Goal: Book appointment/travel/reservation

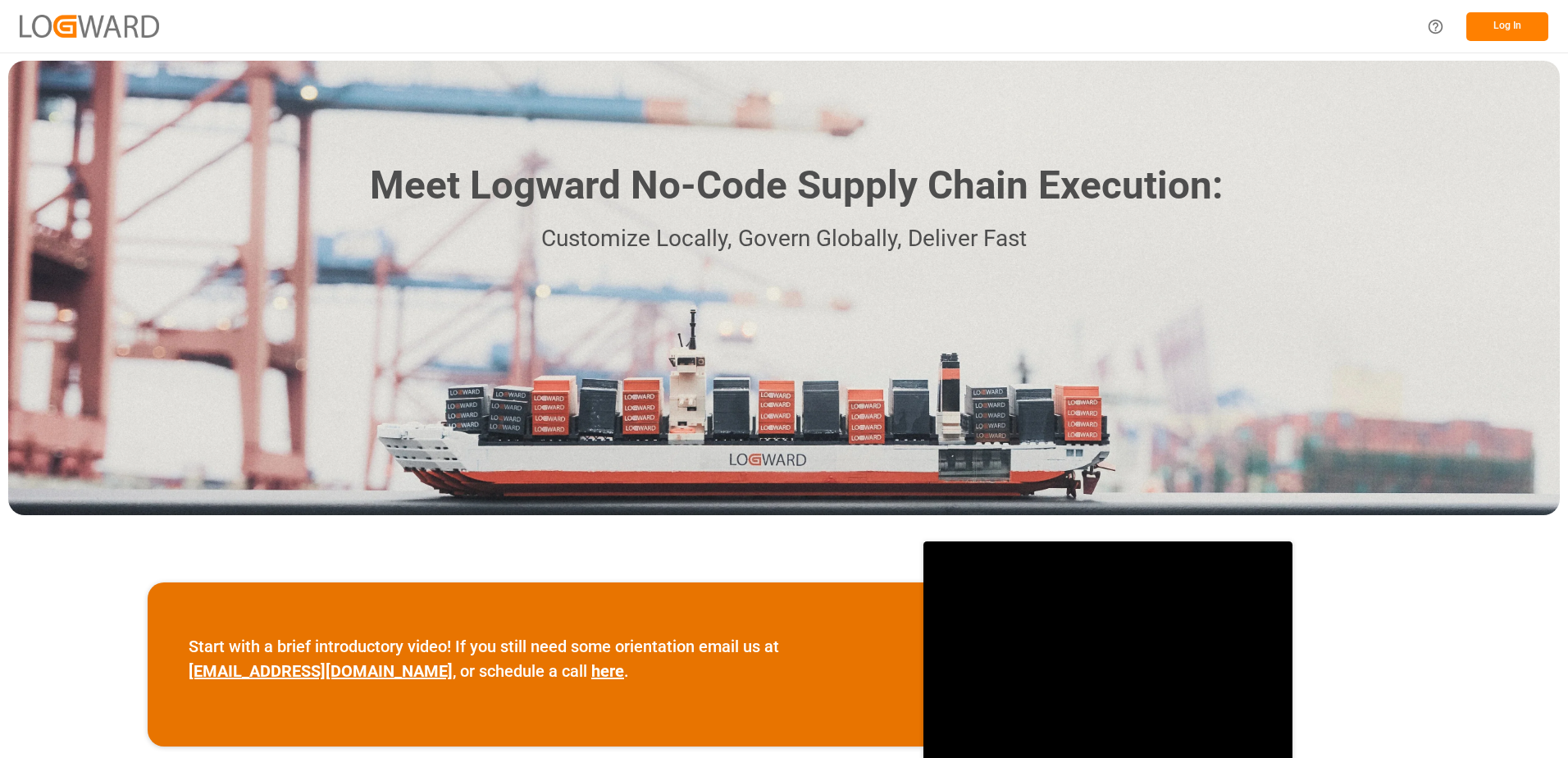
click at [1513, 31] on button "Log In" at bounding box center [1508, 26] width 82 height 28
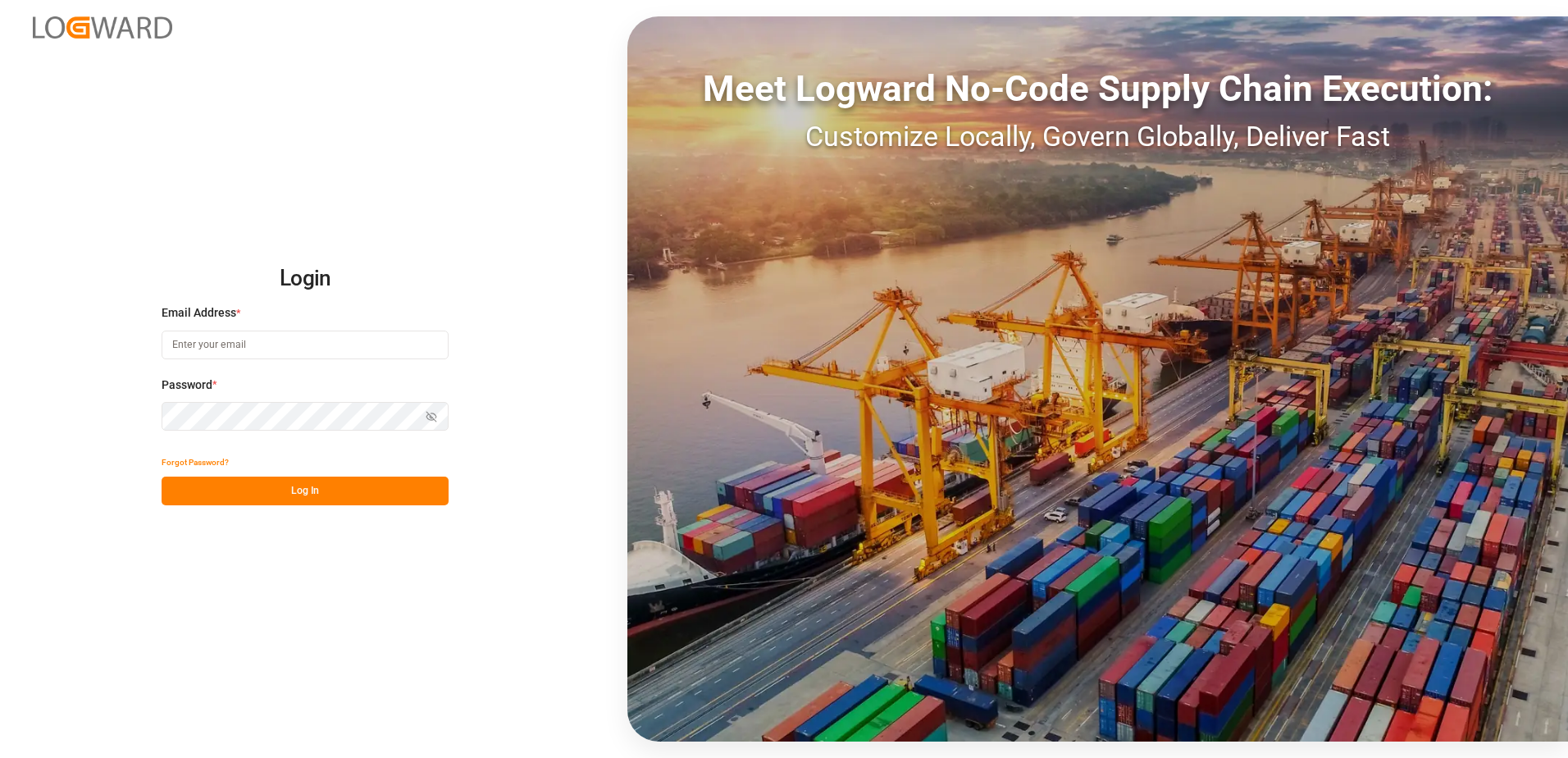
type input "[PERSON_NAME][EMAIL_ADDRESS][PERSON_NAME][DOMAIN_NAME]"
click at [358, 491] on button "Log In" at bounding box center [305, 490] width 287 height 28
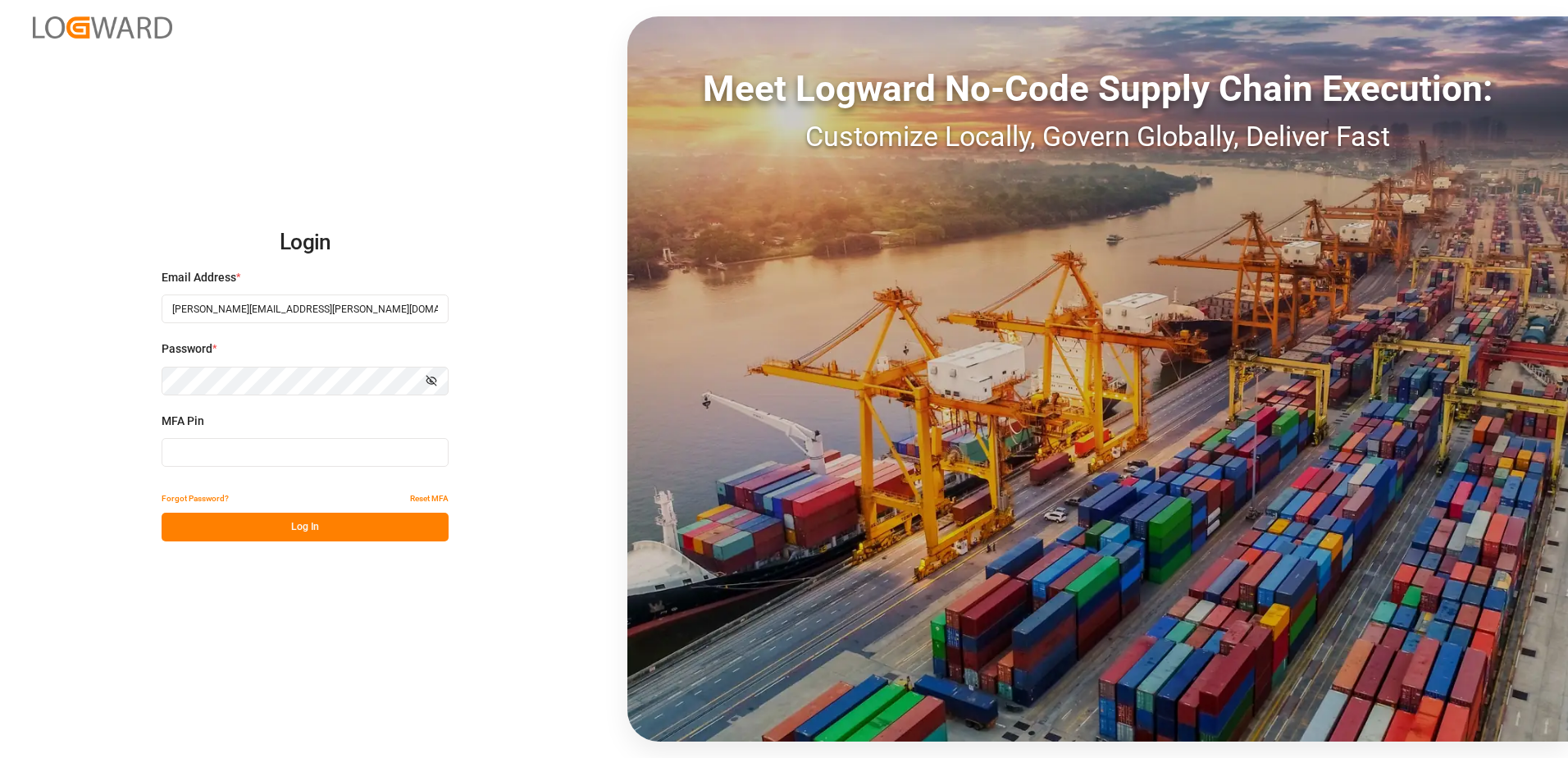
click at [357, 447] on input at bounding box center [305, 452] width 287 height 28
type input "778240"
click at [321, 537] on button "Log In" at bounding box center [305, 526] width 287 height 28
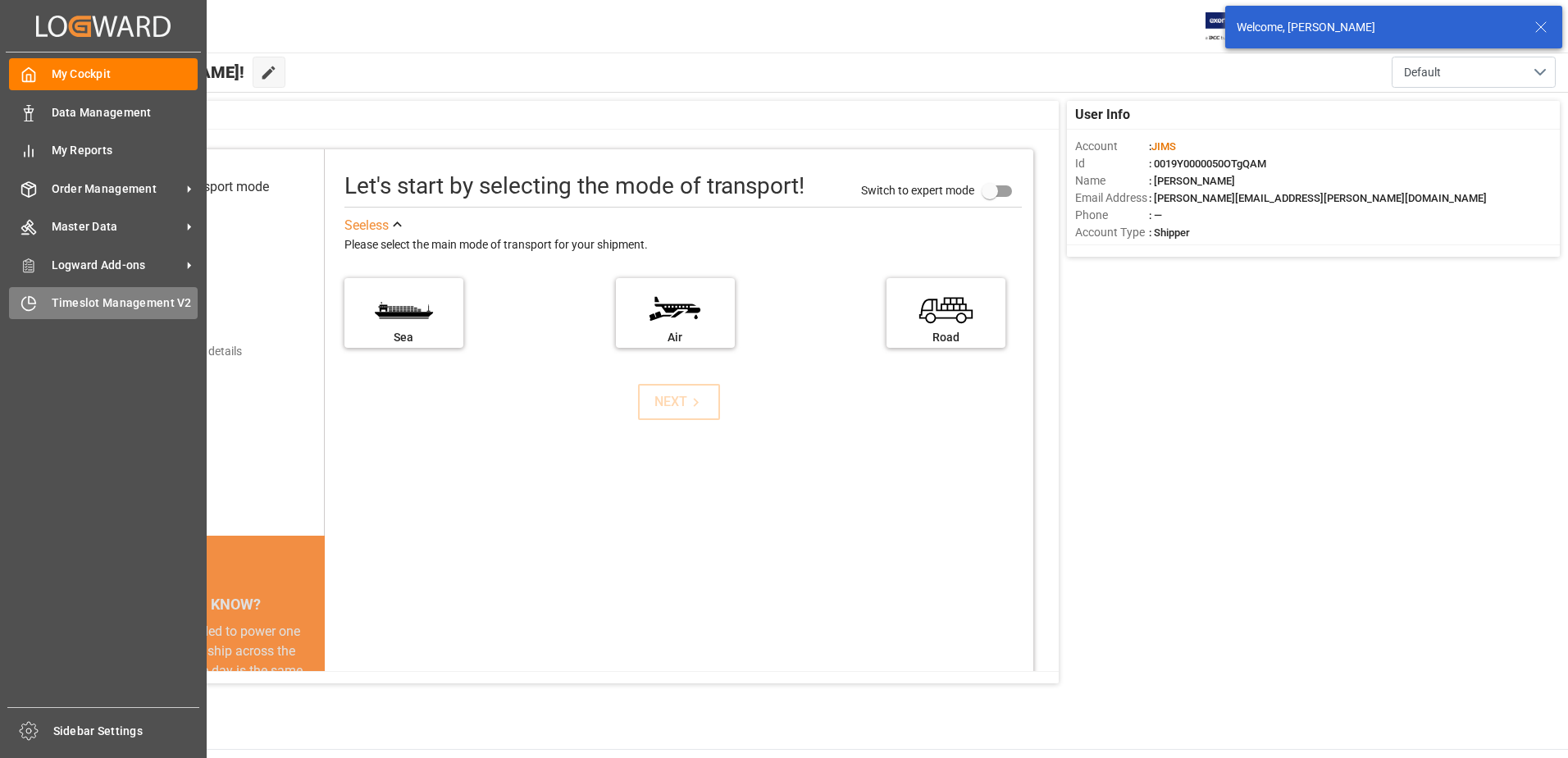
click at [39, 302] on div "Timeslot Management V2 Timeslot Management V2" at bounding box center [102, 302] width 188 height 32
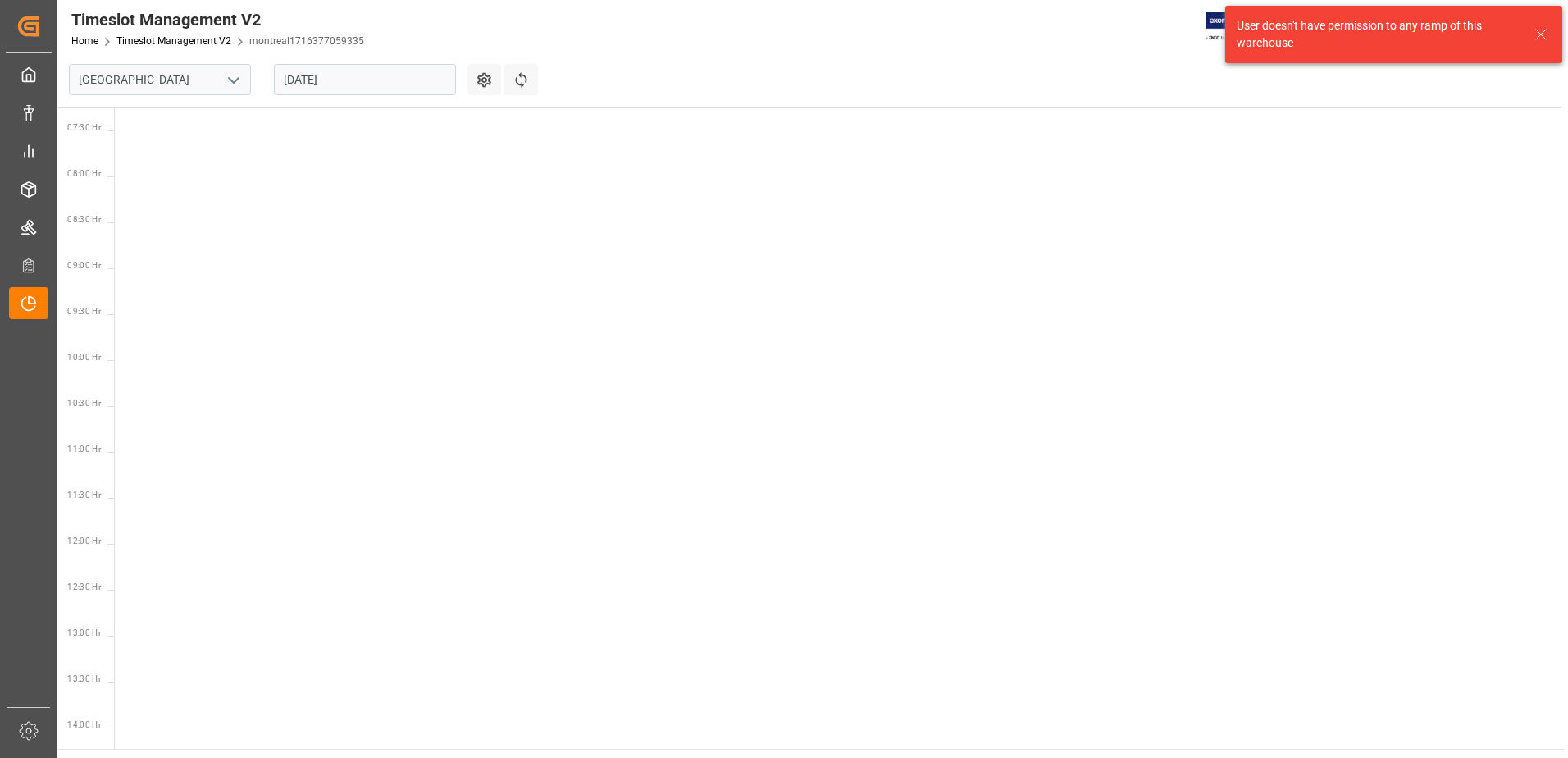
scroll to position [666, 0]
click at [225, 76] on icon "open menu" at bounding box center [233, 80] width 20 height 20
click at [190, 149] on div "Southaven" at bounding box center [159, 153] width 181 height 37
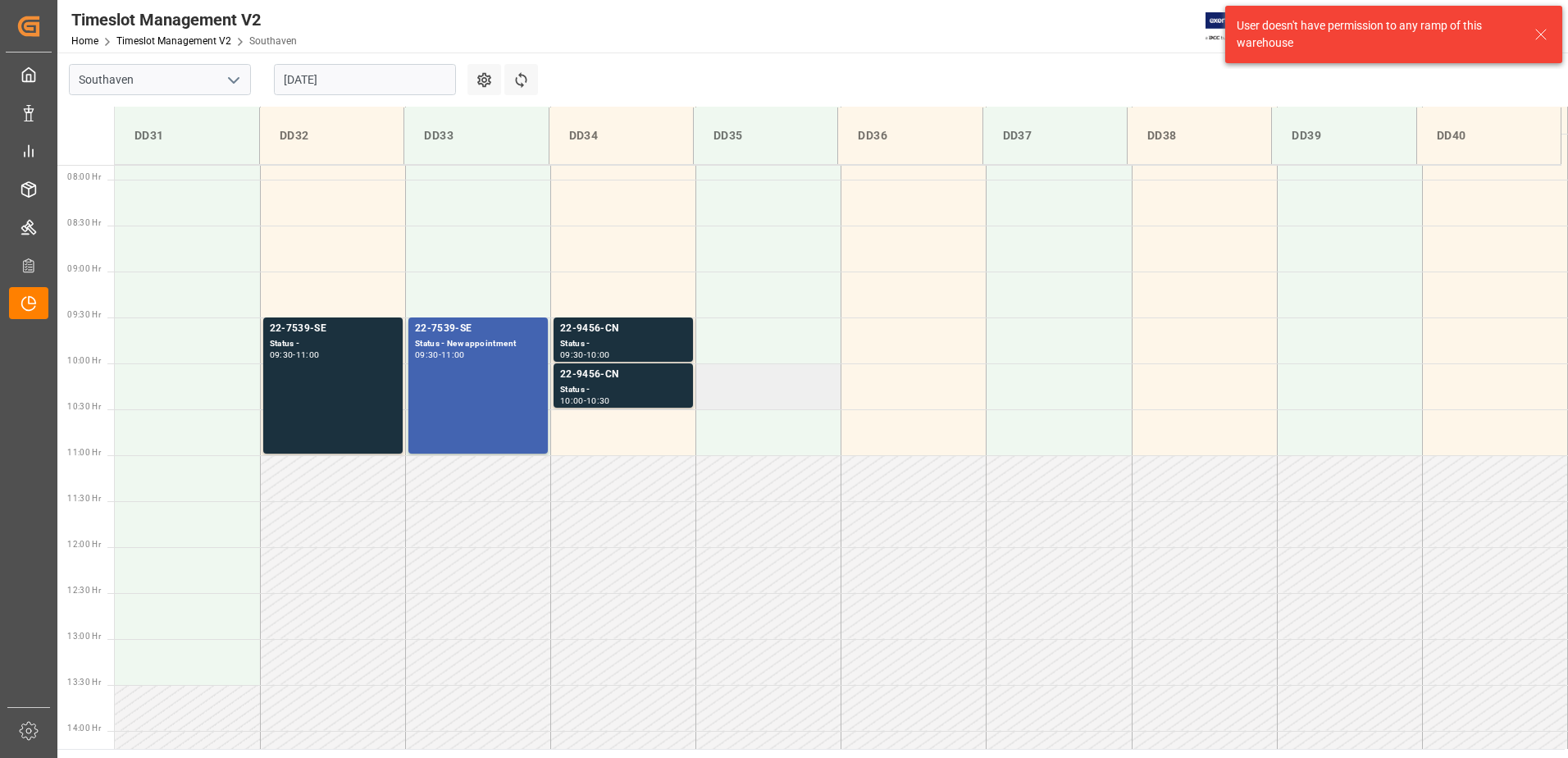
scroll to position [724, 0]
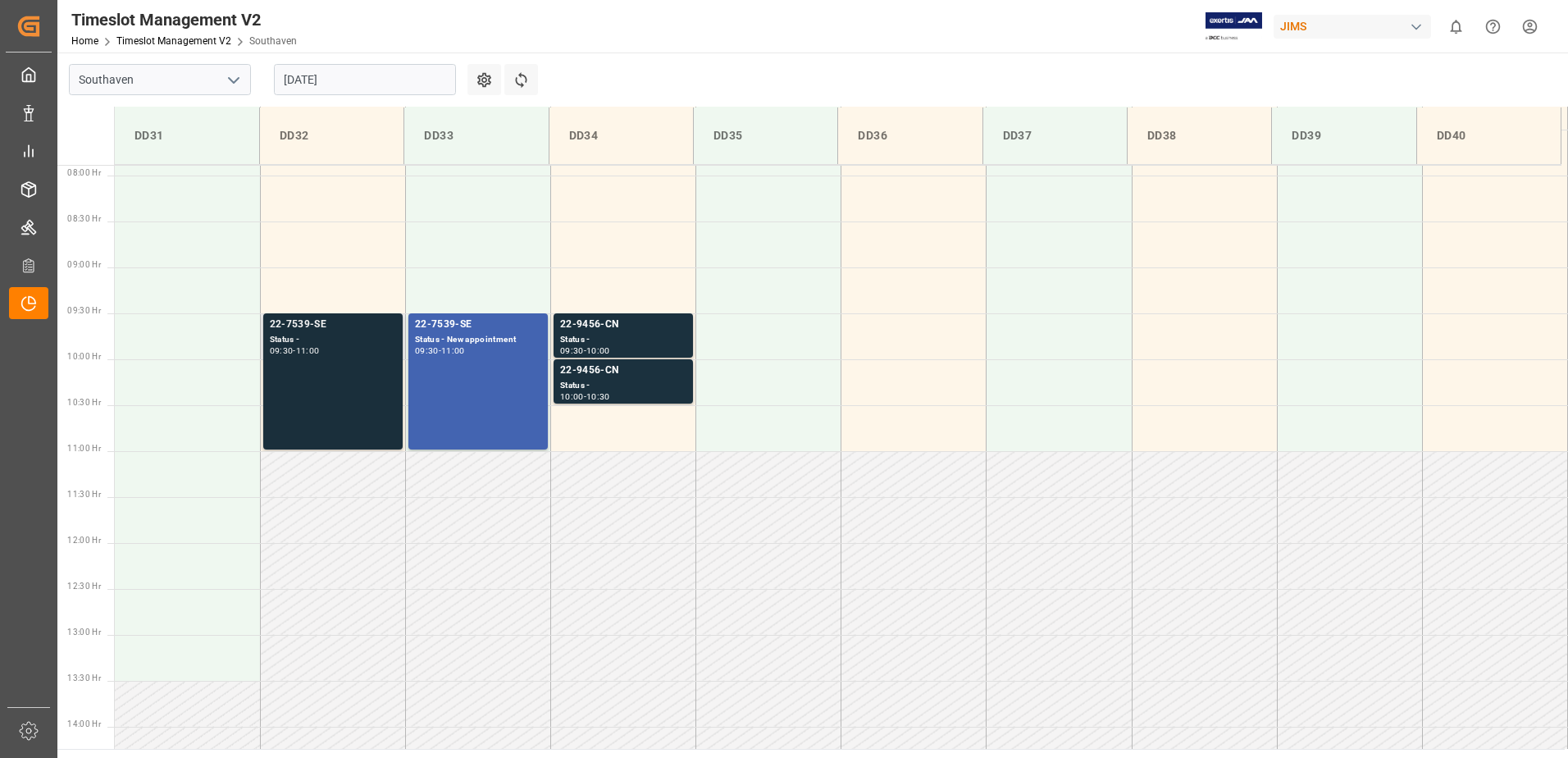
click at [371, 372] on div "22-7539-SE Status - 09:30 - 11:00" at bounding box center [333, 380] width 126 height 130
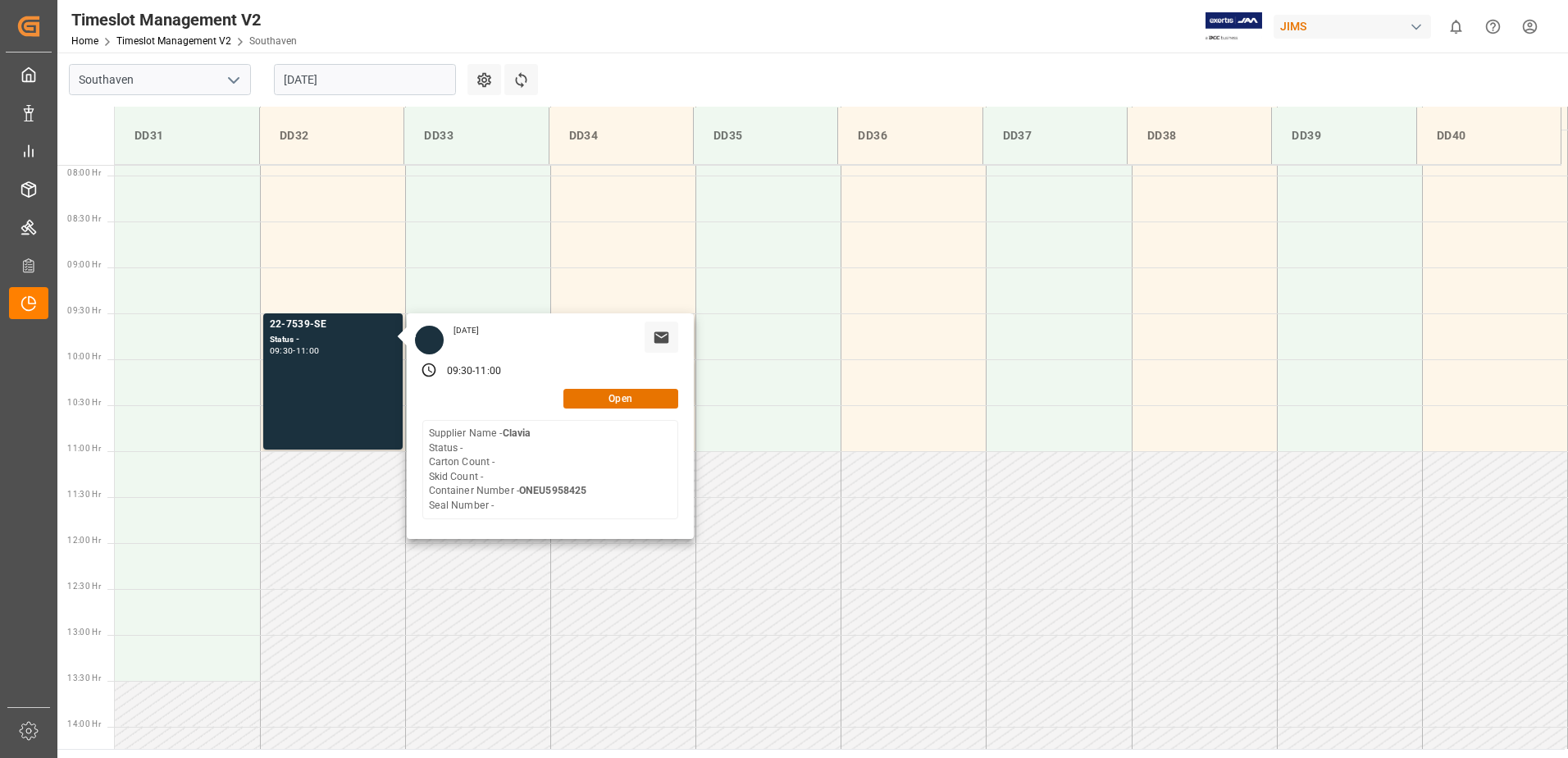
click at [701, 54] on main "Southaven [DATE] Settings Refresh Time Slots DD31 DD32 DD33 DD34 DD35 DD36 DD37…" at bounding box center [811, 401] width 1508 height 697
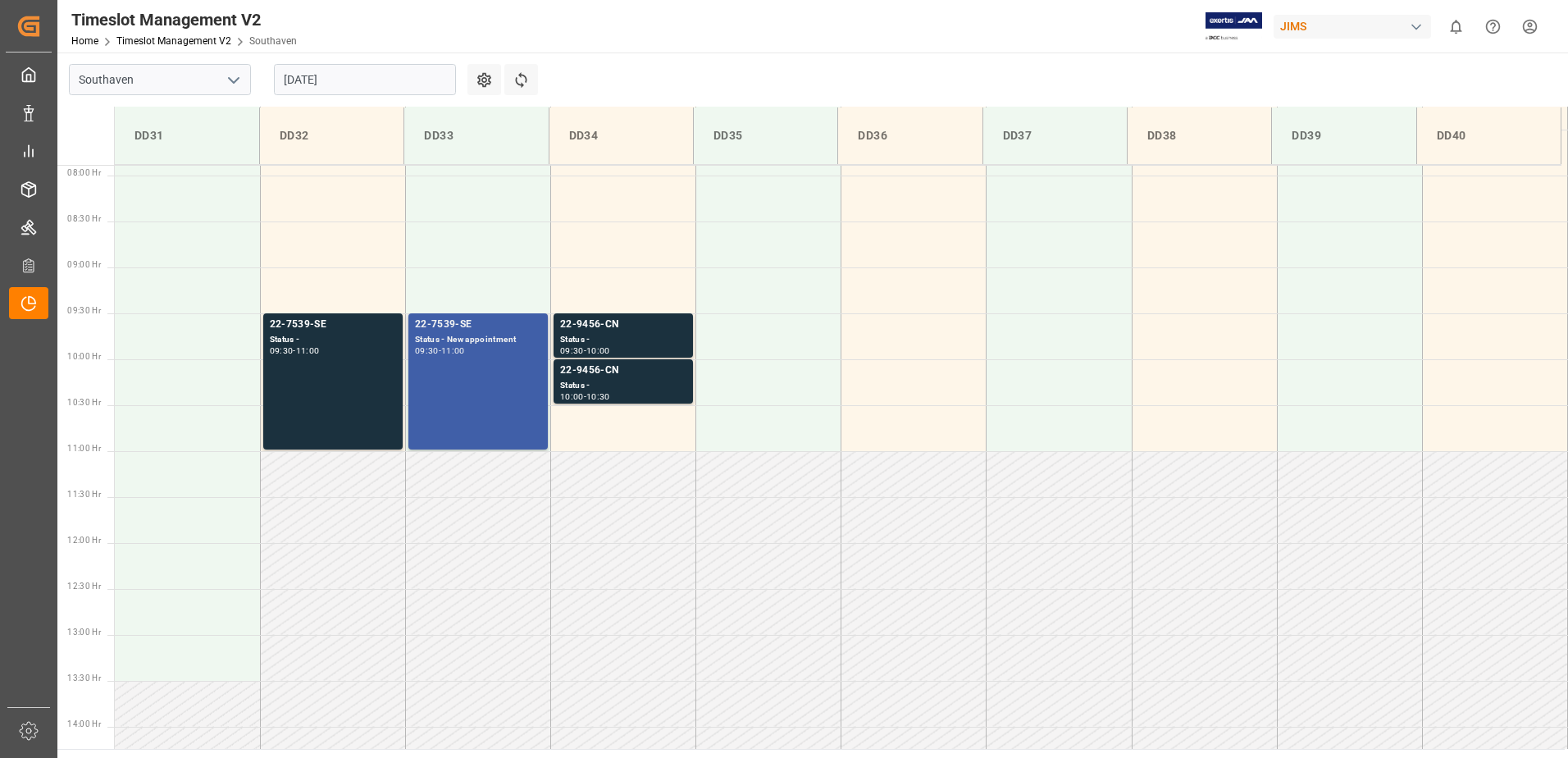
click at [466, 368] on div "22-7539-SE Status - New appointment 09:30 - 11:00" at bounding box center [477, 380] width 126 height 130
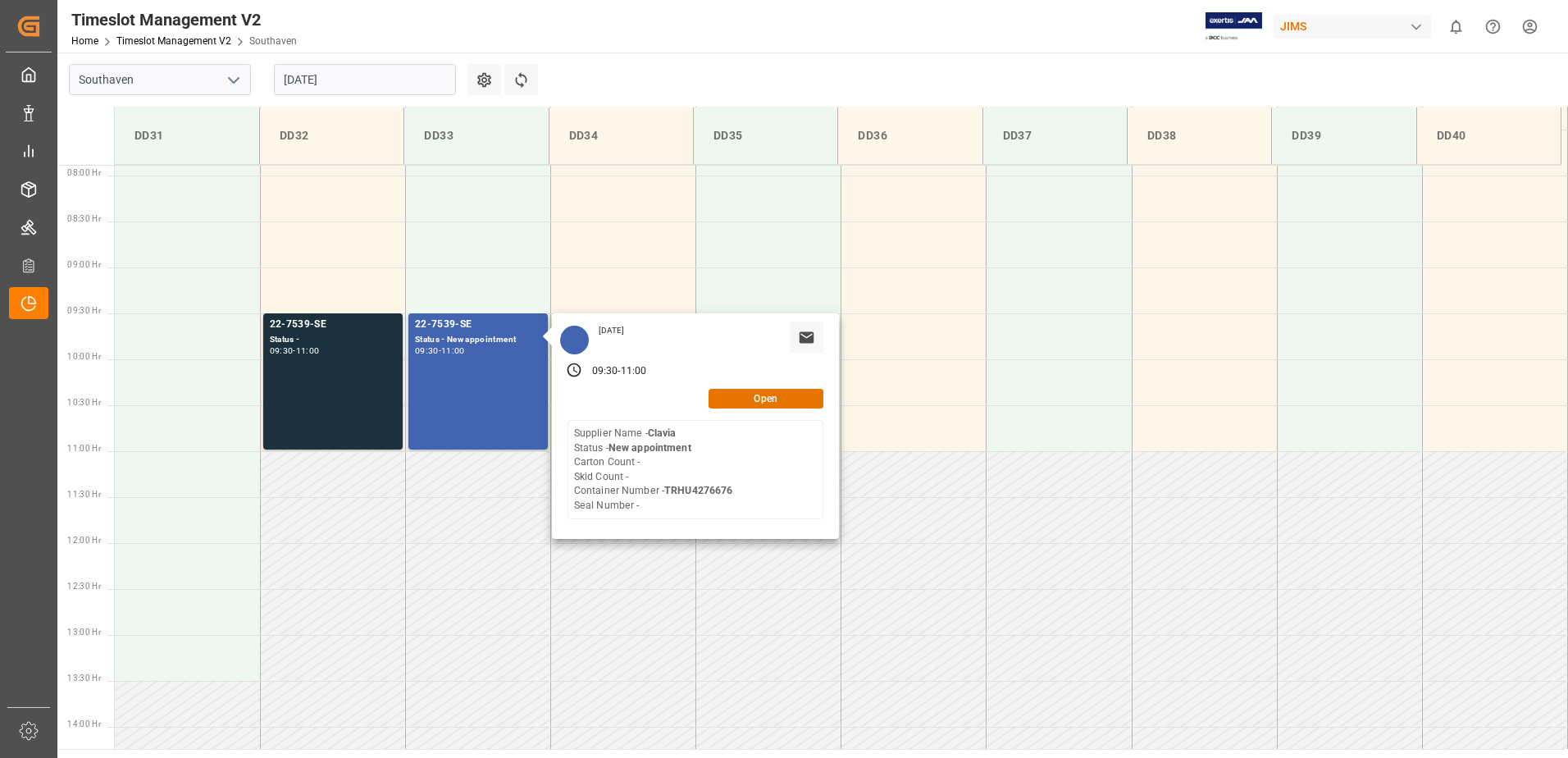
click at [779, 44] on div "Timeslot Management V2 Home Timeslot Management V2 Southaven JIMS 0 Notificatio…" at bounding box center [807, 26] width 1522 height 53
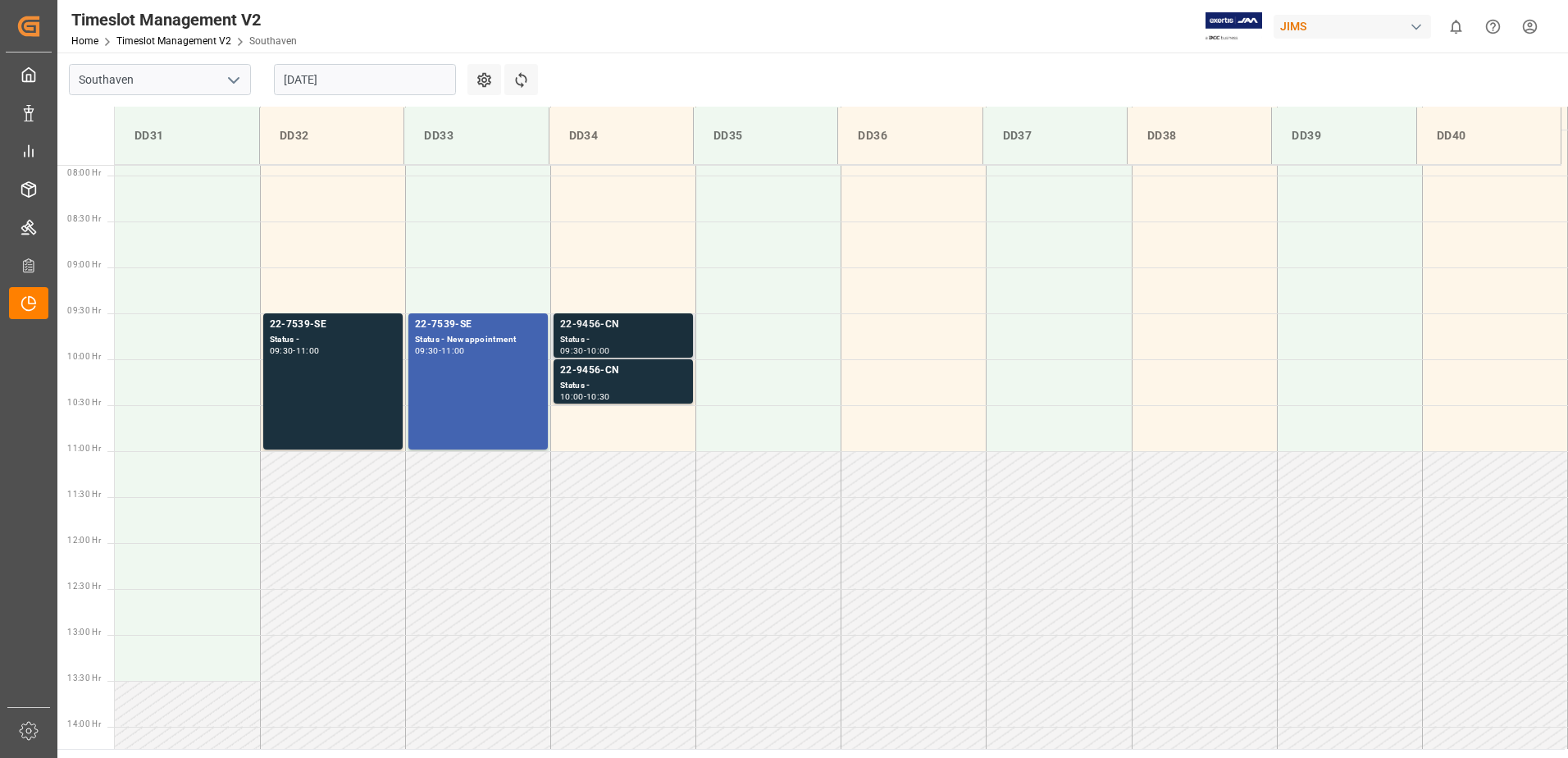
click at [609, 347] on div "10:00" at bounding box center [598, 351] width 23 height 8
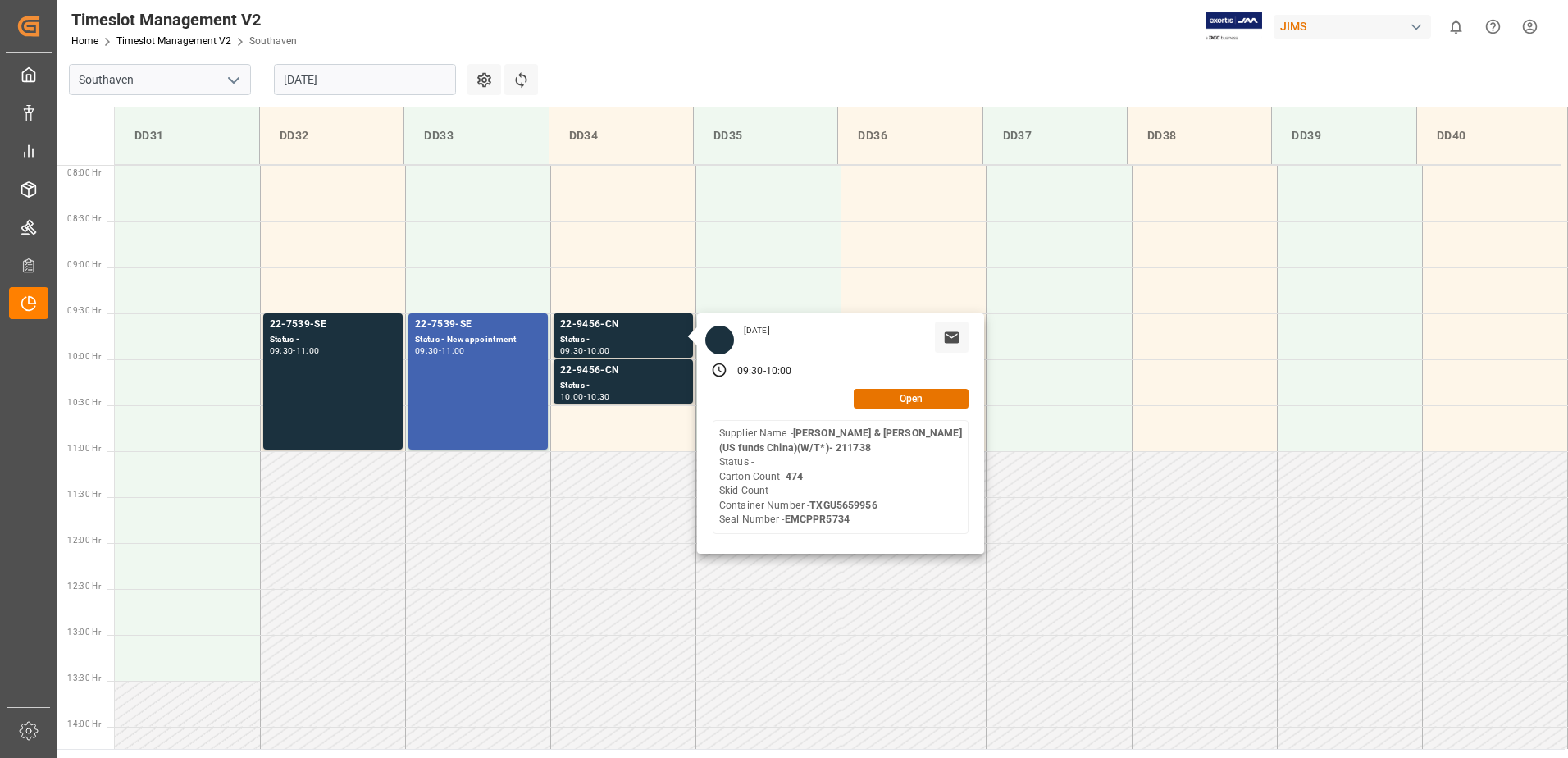
click at [872, 51] on div "Timeslot Management V2 Home Timeslot Management V2 Southaven JIMS 0 Notificatio…" at bounding box center [807, 26] width 1522 height 53
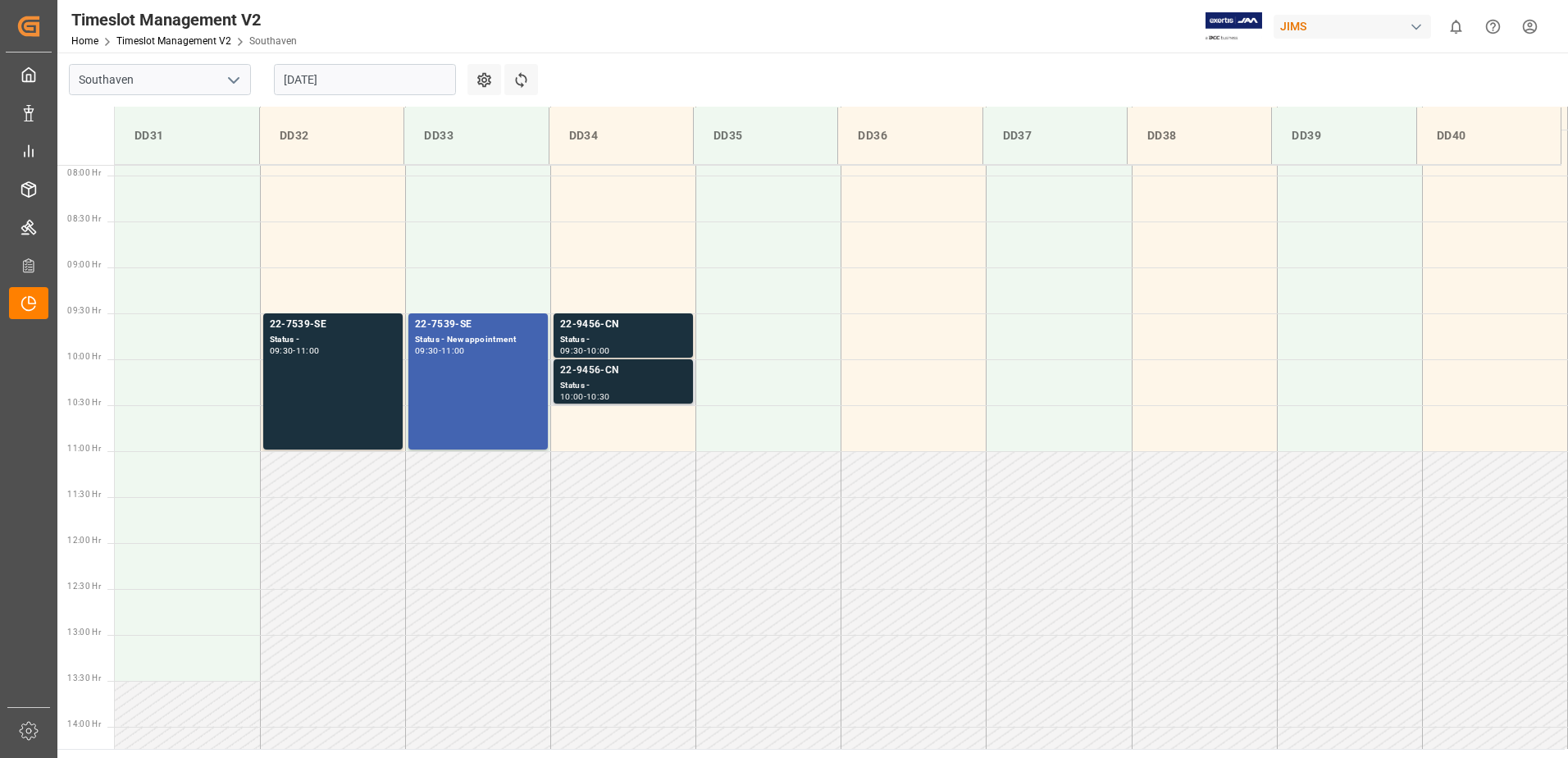
click at [610, 386] on div "Status -" at bounding box center [623, 385] width 126 height 14
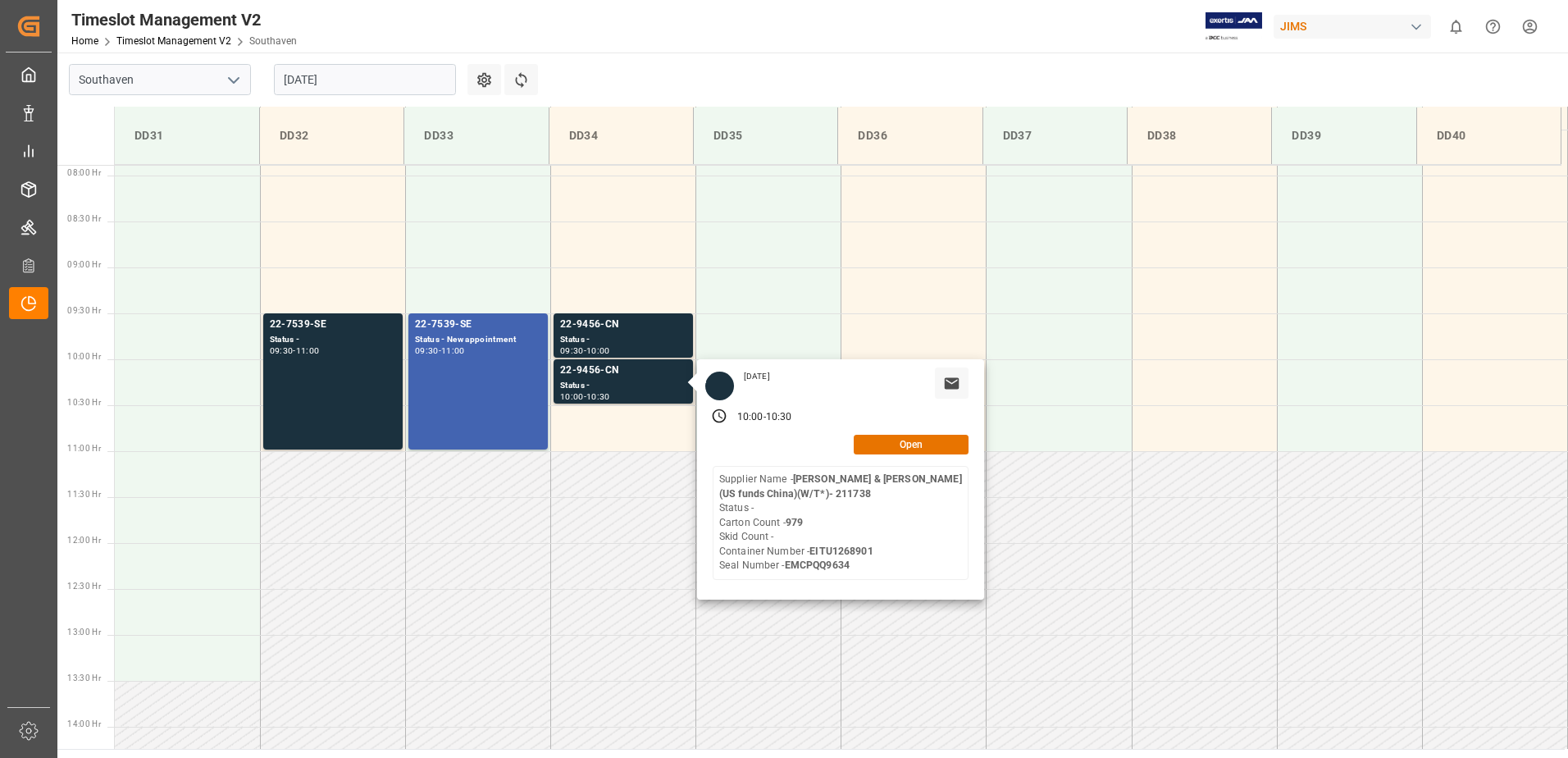
click at [805, 62] on main "Southaven [DATE] Settings Refresh Time Slots DD31 DD32 DD33 DD34 DD35 DD36 DD37…" at bounding box center [811, 401] width 1508 height 697
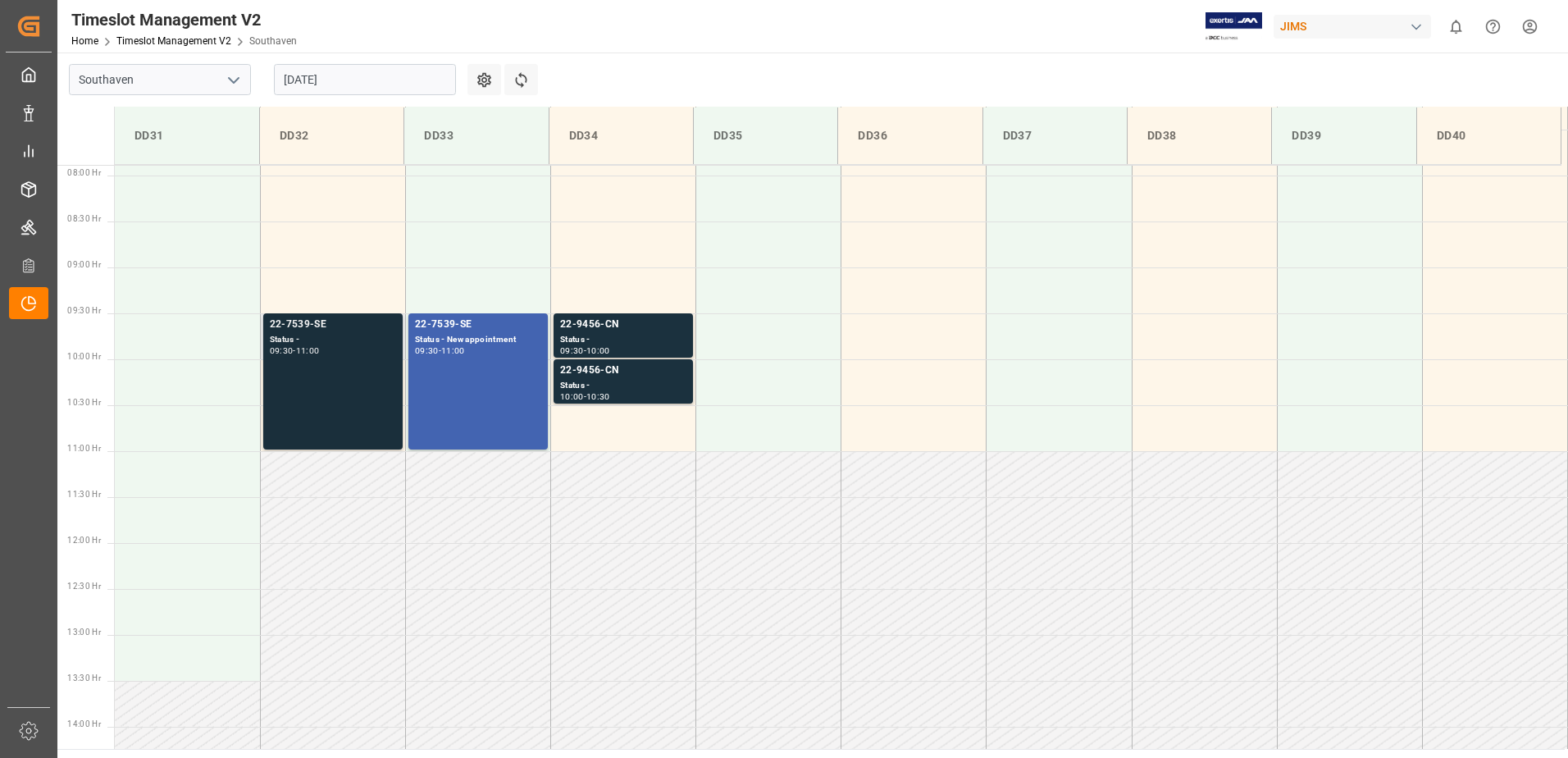
click at [316, 394] on div "22-7539-SE Status - 09:30 - 11:00" at bounding box center [333, 380] width 126 height 130
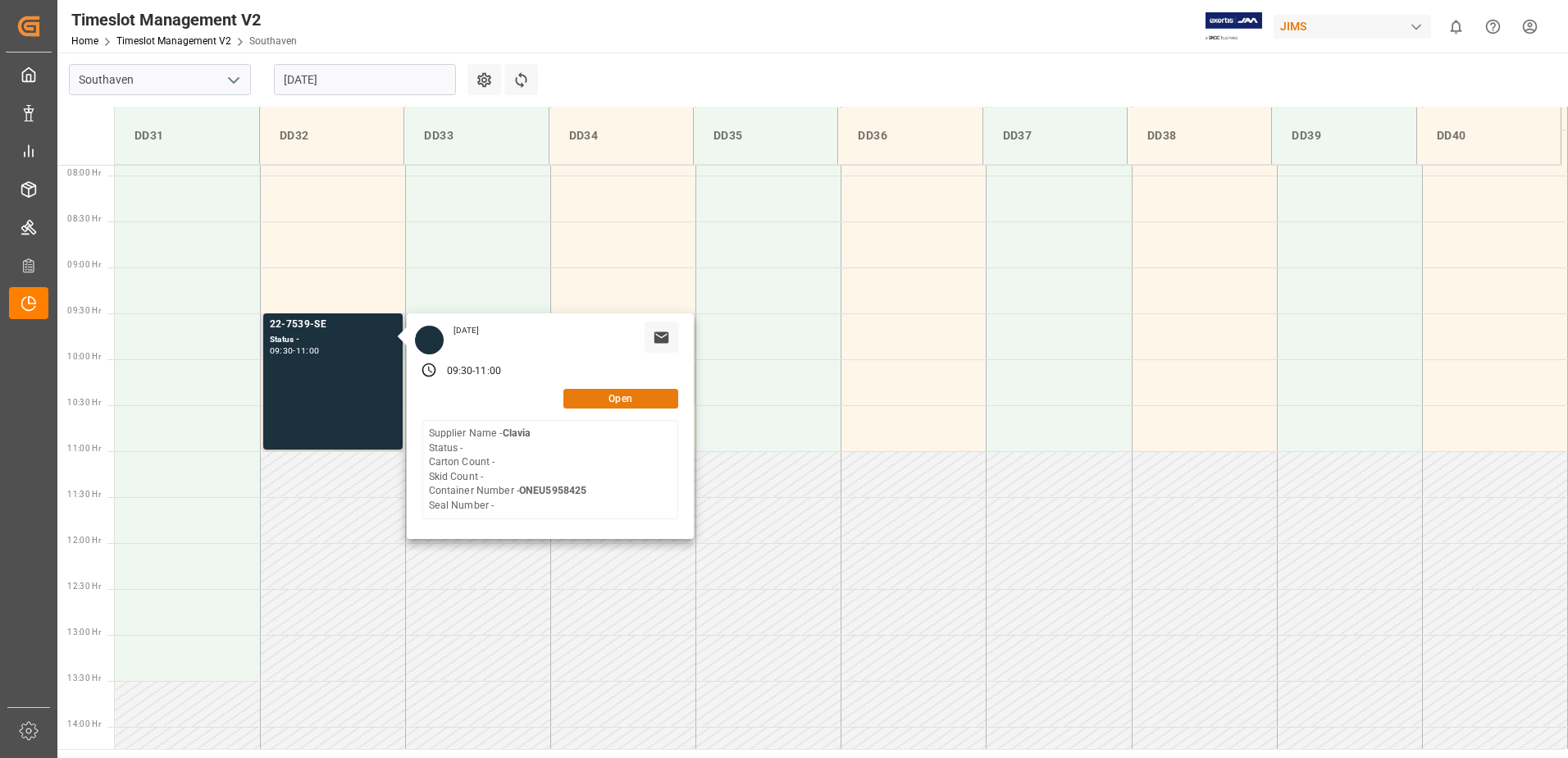
click at [590, 397] on button "Open" at bounding box center [621, 398] width 115 height 20
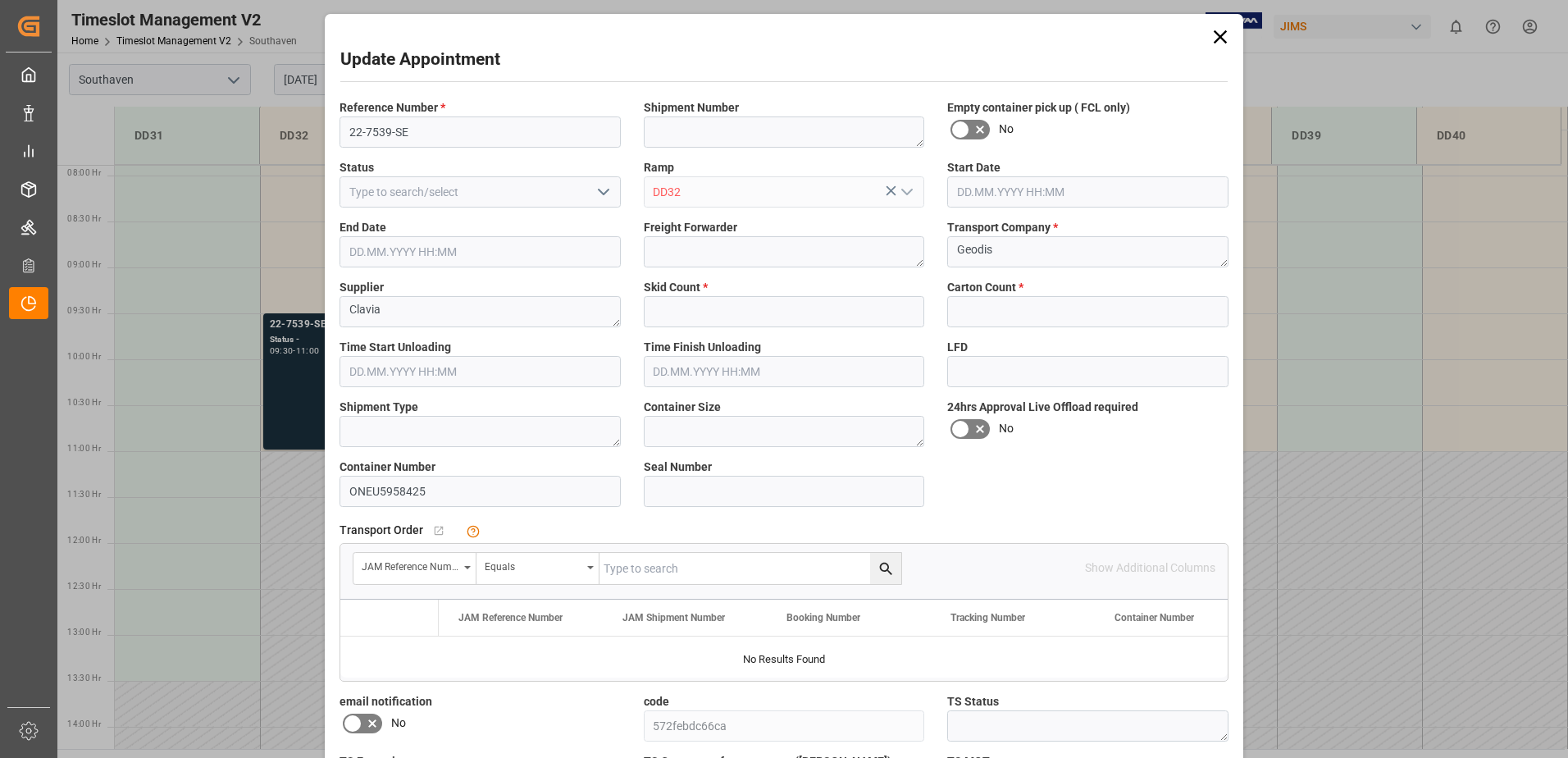
type input "0"
type input "[DATE] 09:30"
type input "[DATE] 11:00"
type input "[DATE] 14:45"
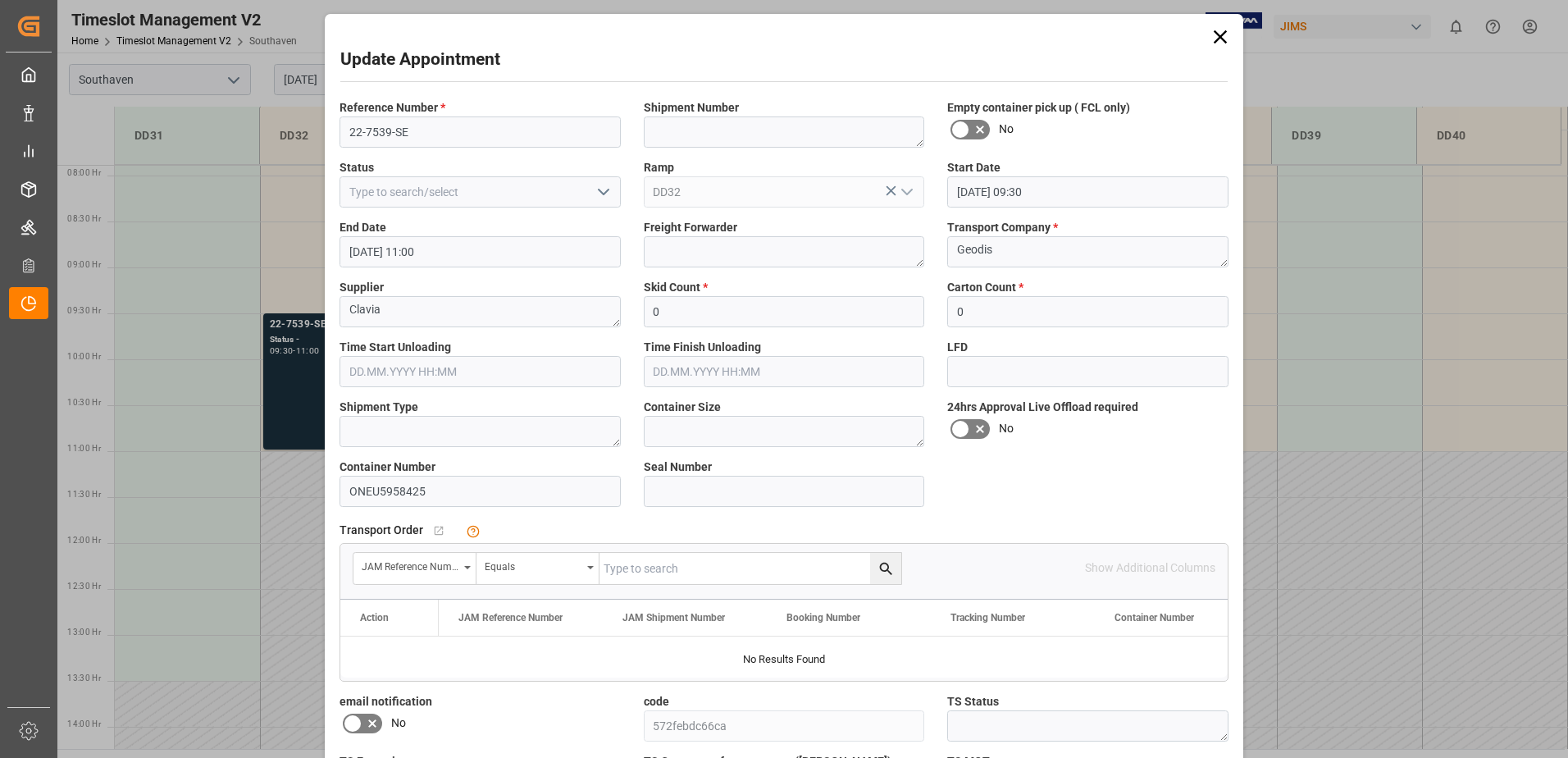
click at [292, 339] on div "Update Appointment Reference Number * 22-7539-SE Shipment Number Empty containe…" at bounding box center [784, 379] width 1568 height 758
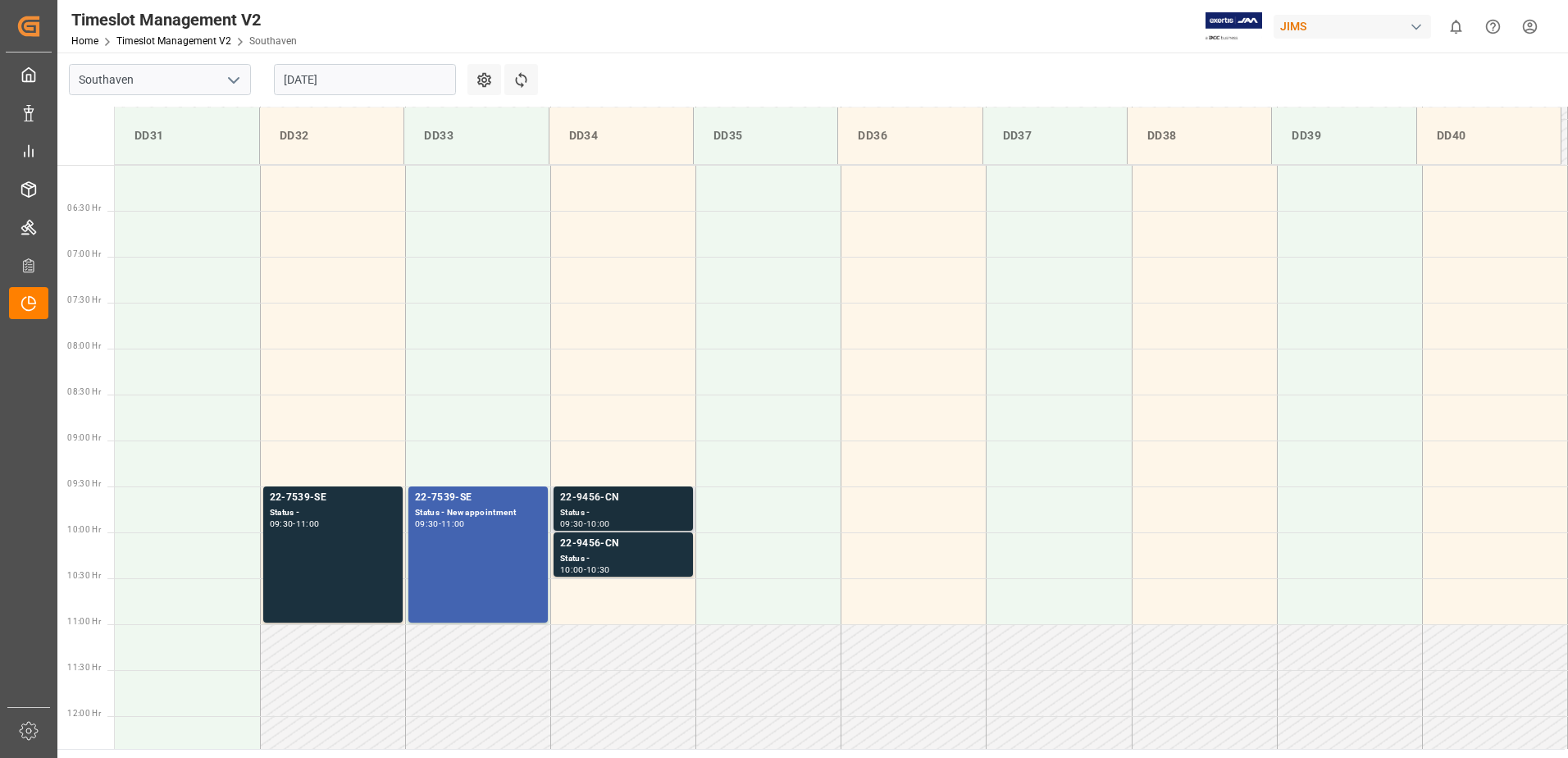
scroll to position [560, 0]
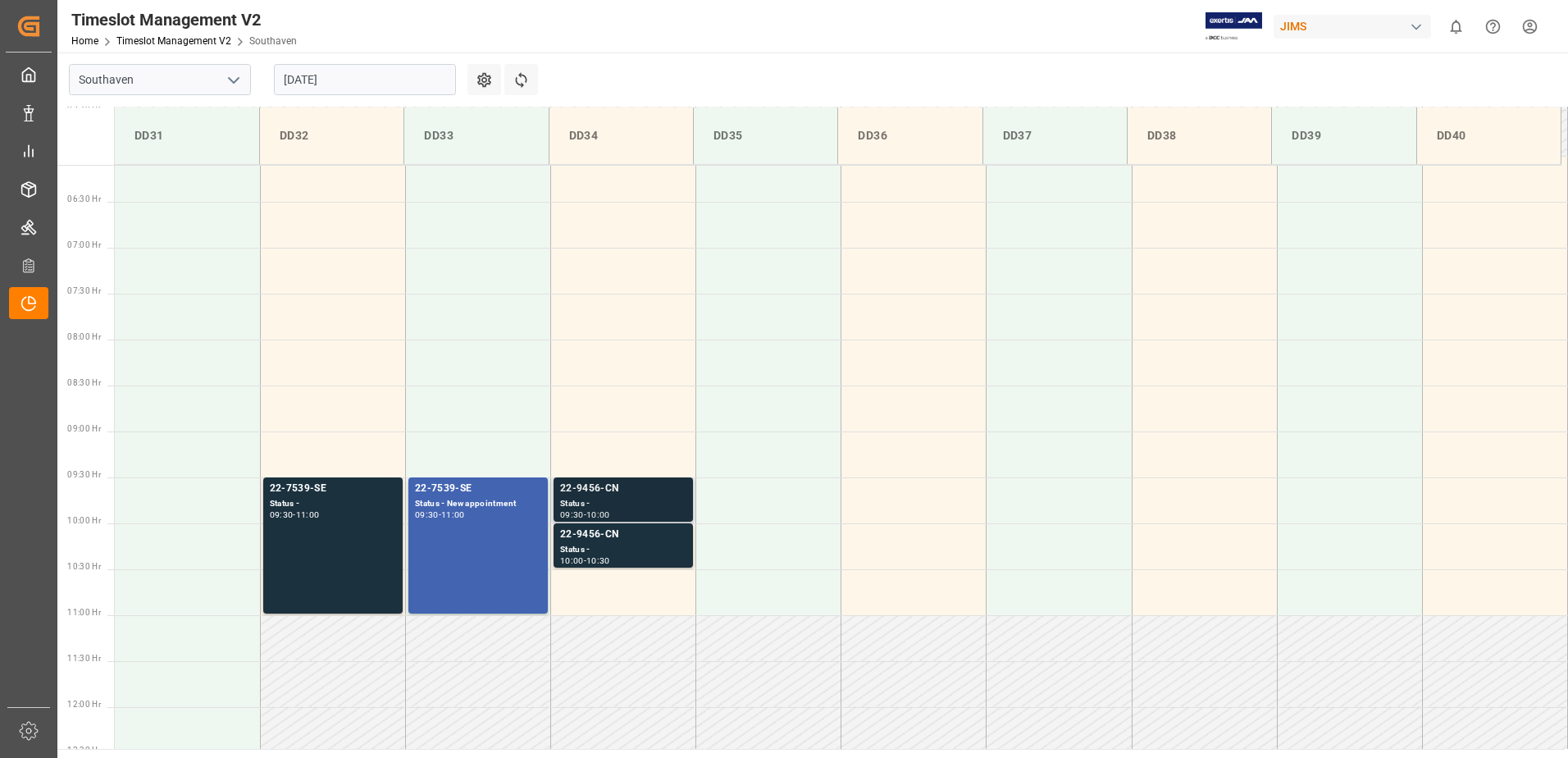
click at [636, 492] on div "22-9456-CN" at bounding box center [623, 489] width 126 height 17
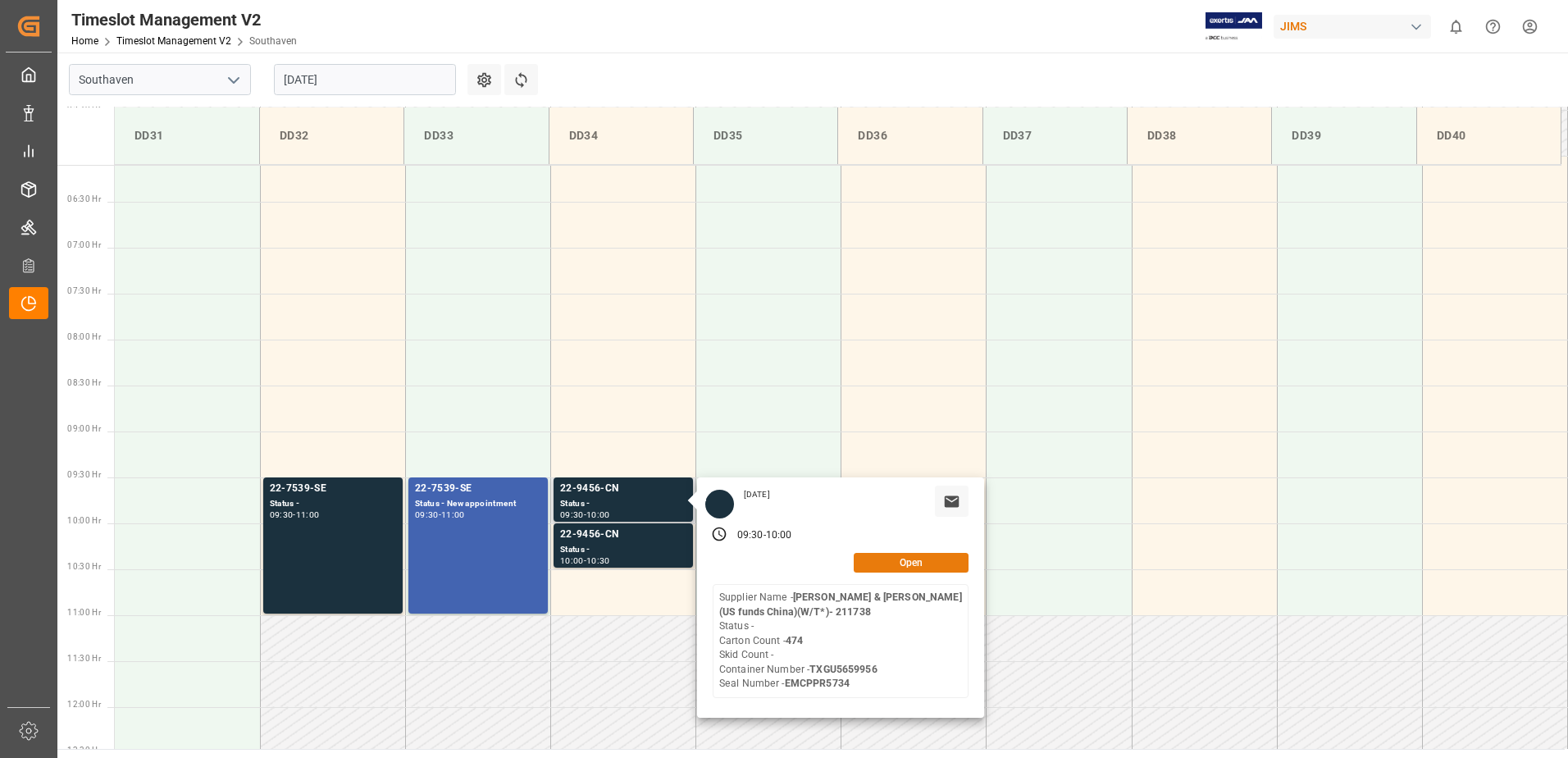
click at [935, 557] on button "Open" at bounding box center [911, 563] width 115 height 20
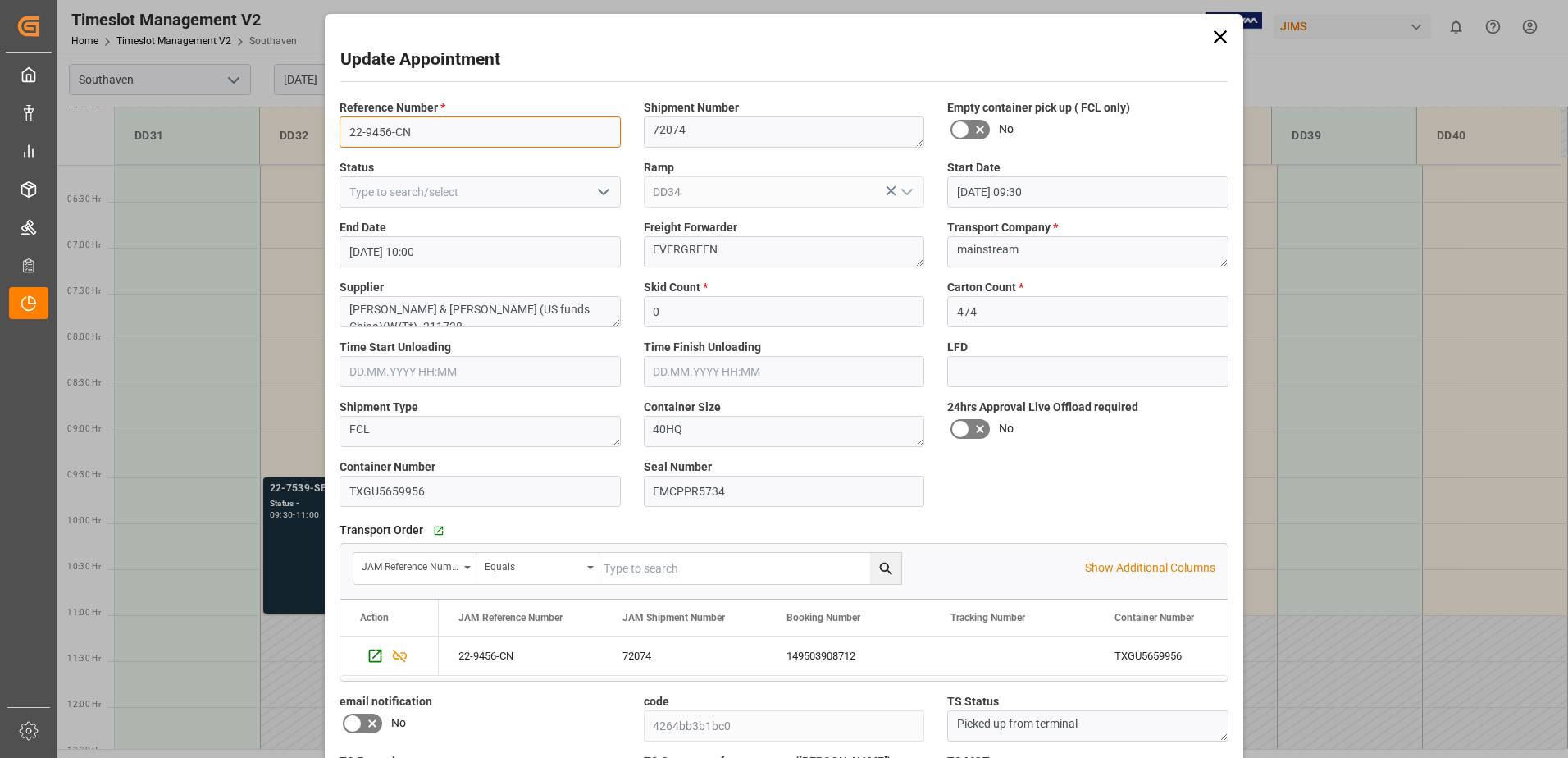
click at [421, 145] on input "22-9456-CN" at bounding box center [480, 132] width 281 height 31
click at [633, 661] on div "72074" at bounding box center [685, 656] width 164 height 39
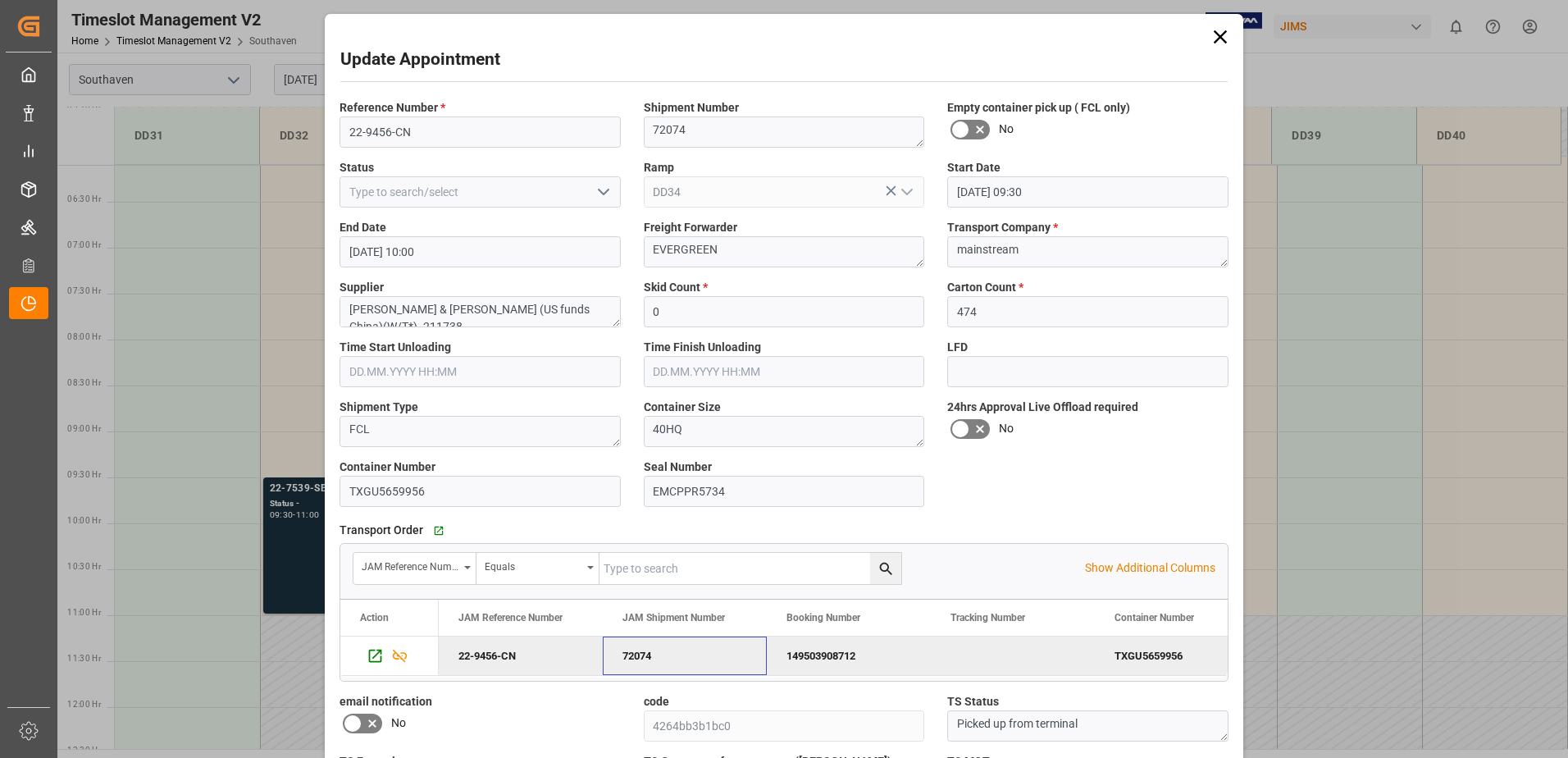
click at [260, 477] on div "Update Appointment Reference Number * 22-9456-CN Shipment Number 72074 Empty co…" at bounding box center [784, 379] width 1568 height 758
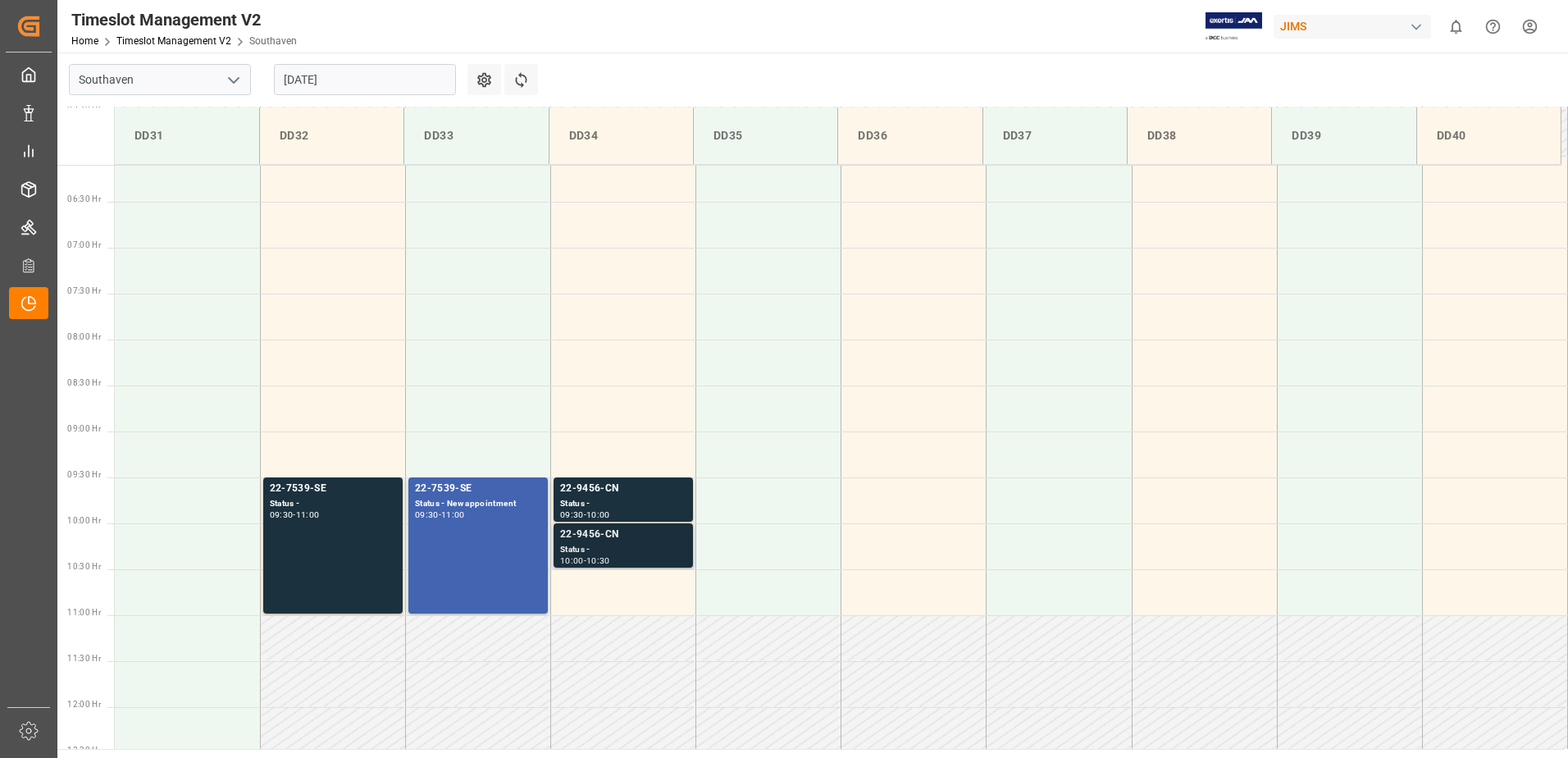
click at [617, 554] on div "Status -" at bounding box center [623, 549] width 126 height 14
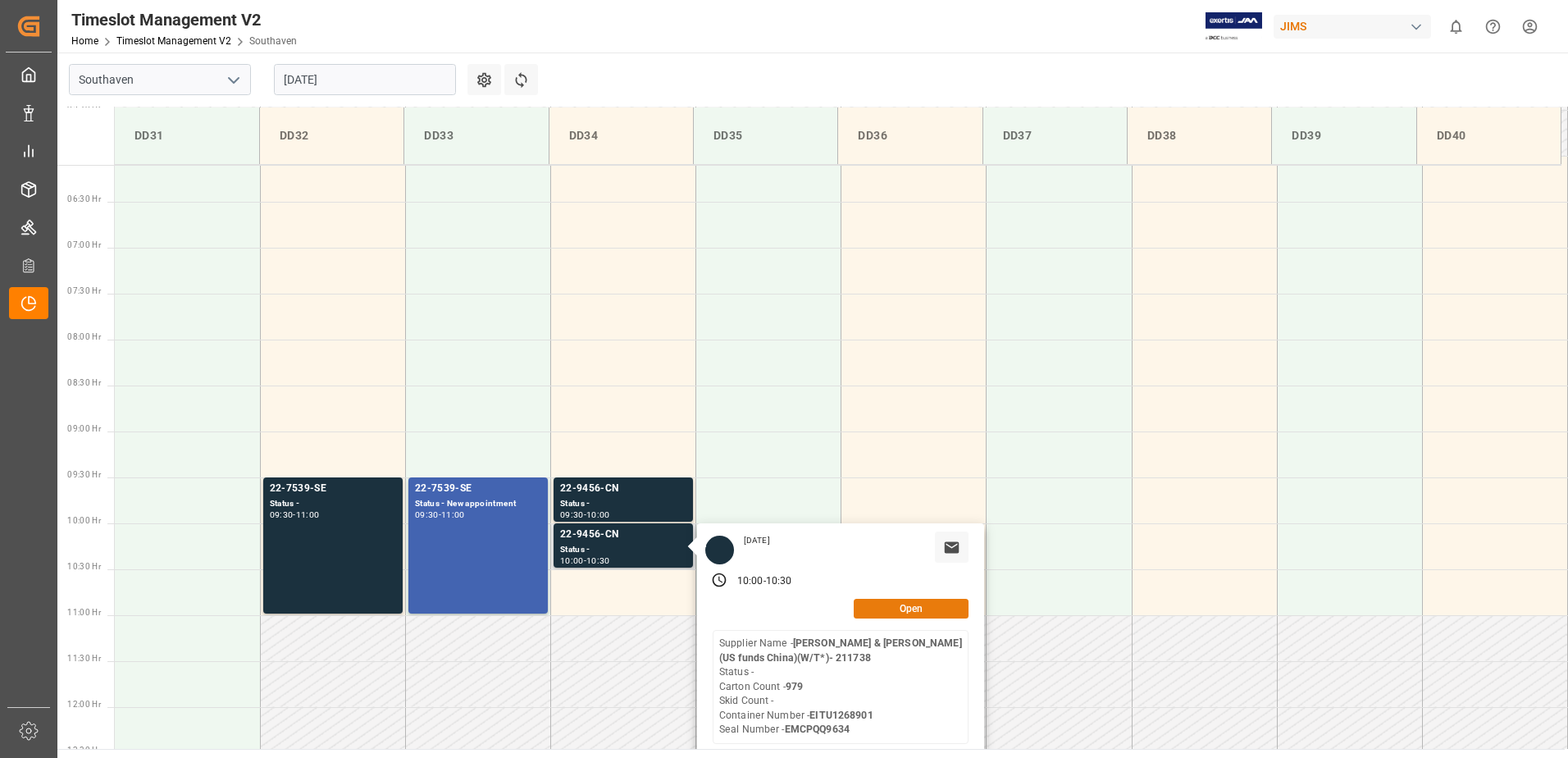
click at [900, 607] on button "Open" at bounding box center [911, 609] width 115 height 20
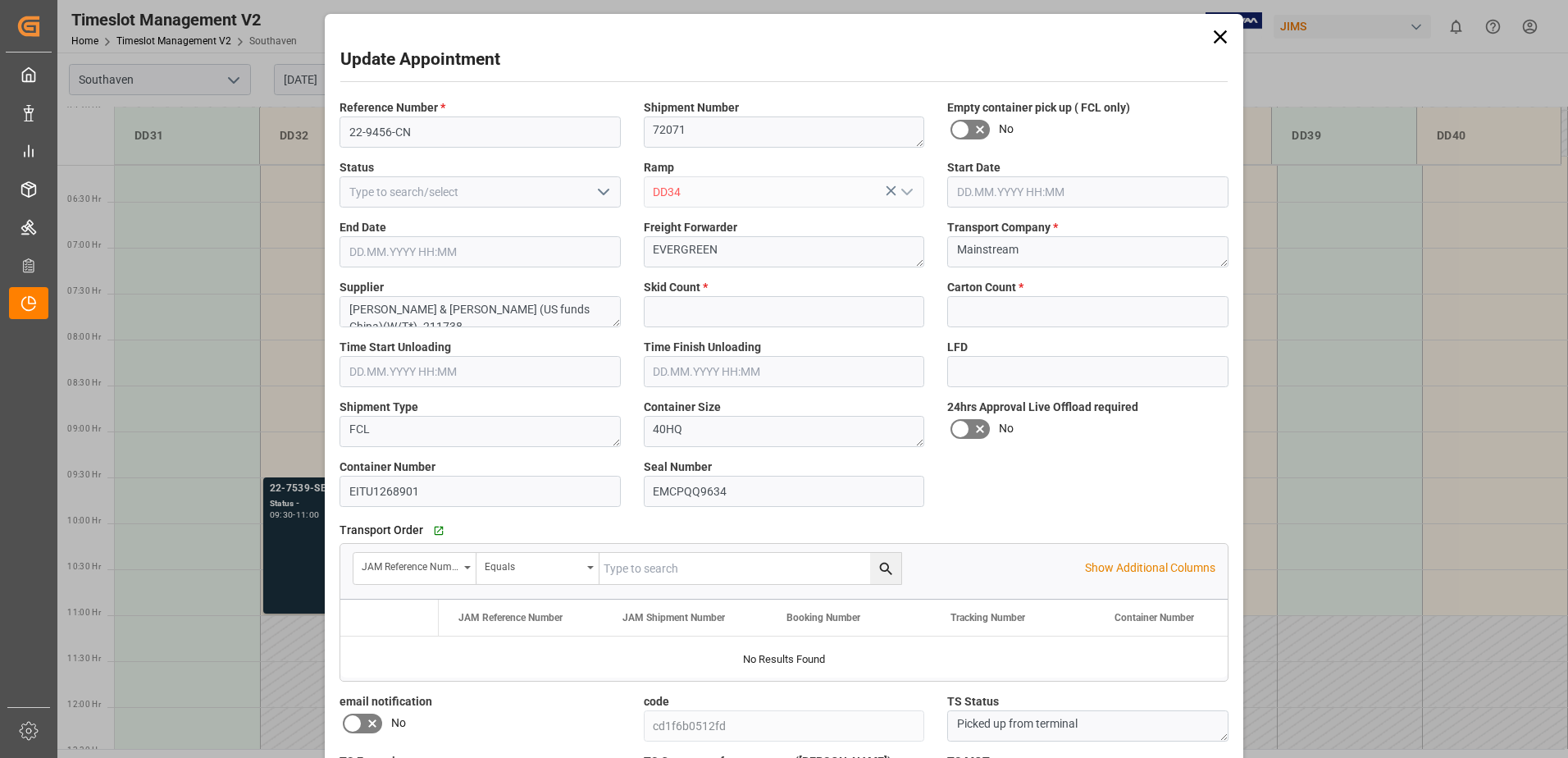
type input "0"
type input "979"
type input "[DATE] 10:00"
type input "[DATE] 10:30"
type input "[DATE] 19:58"
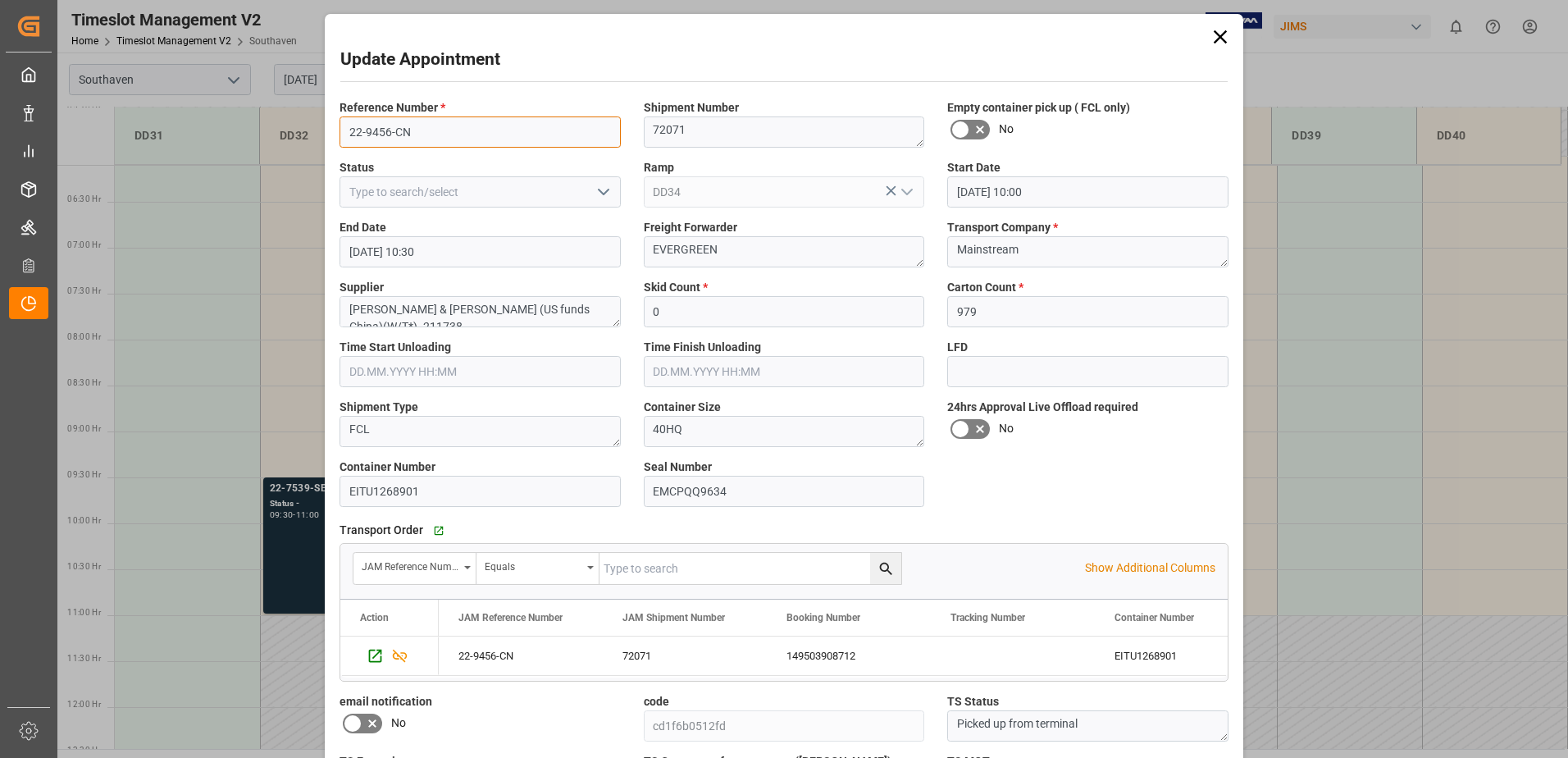
click at [446, 142] on input "22-9456-CN" at bounding box center [480, 132] width 281 height 31
click at [636, 648] on div "72071" at bounding box center [685, 656] width 164 height 39
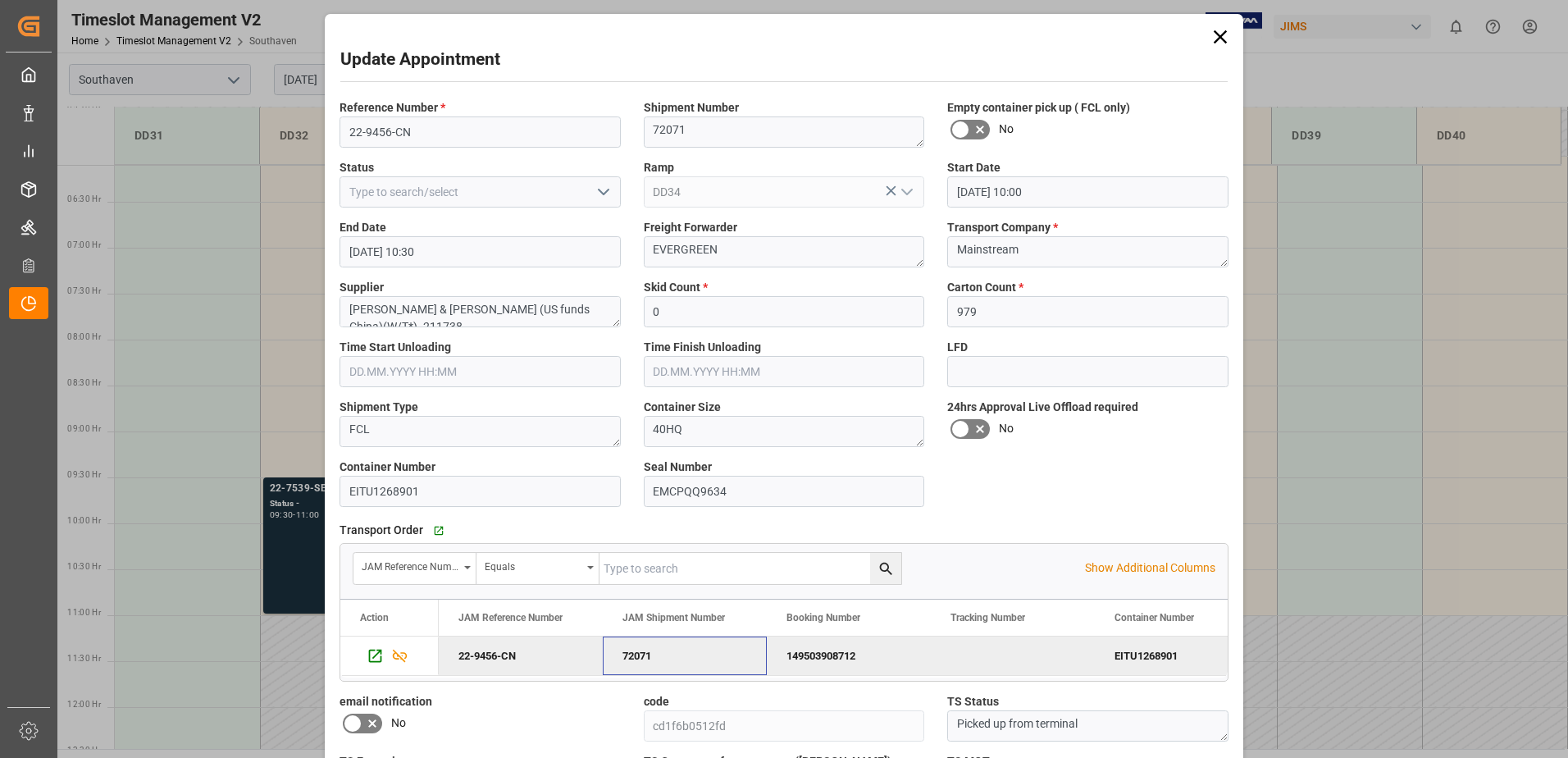
click at [1214, 38] on icon at bounding box center [1221, 37] width 23 height 23
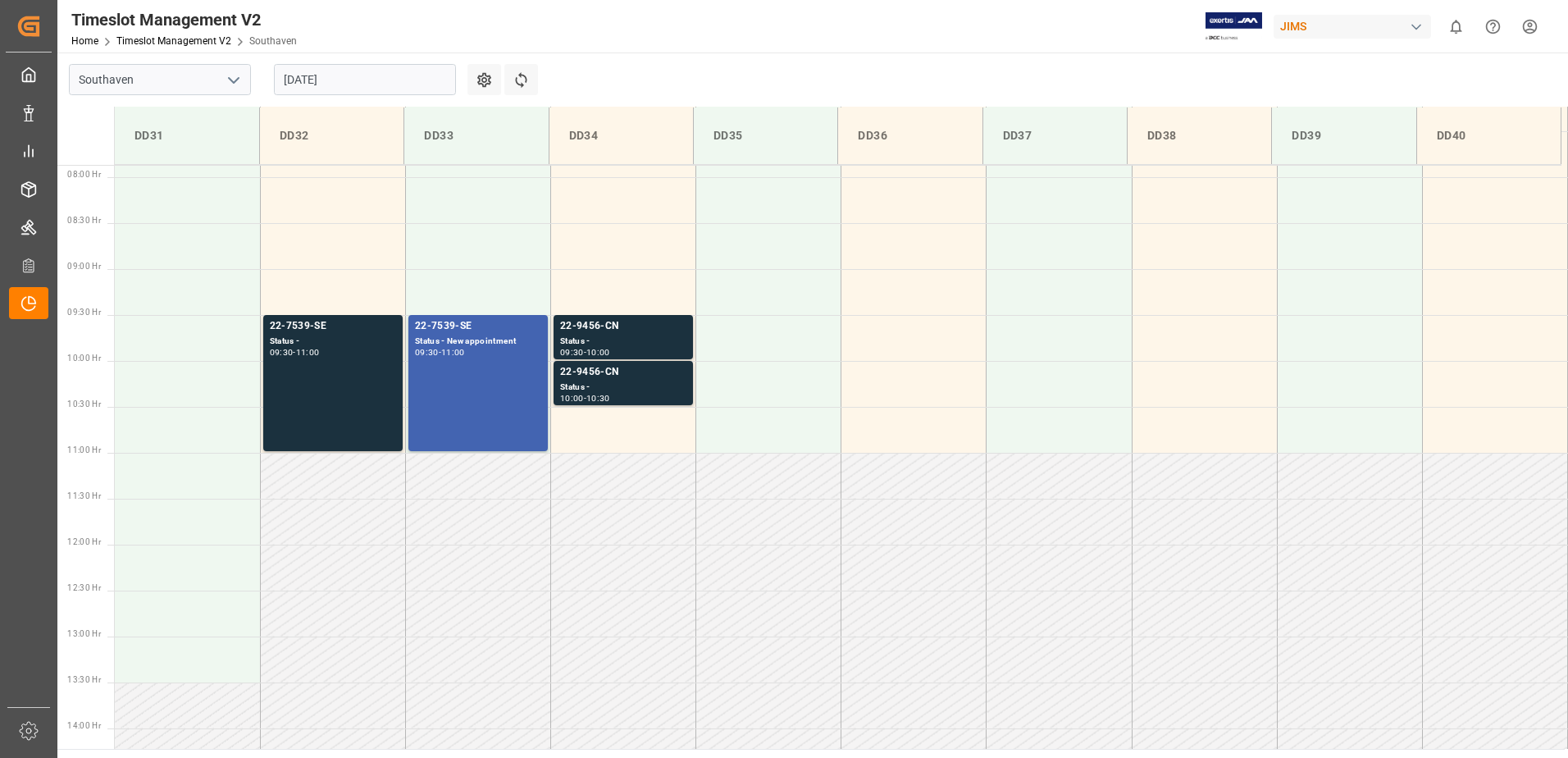
scroll to position [724, 0]
